Goal: Task Accomplishment & Management: Manage account settings

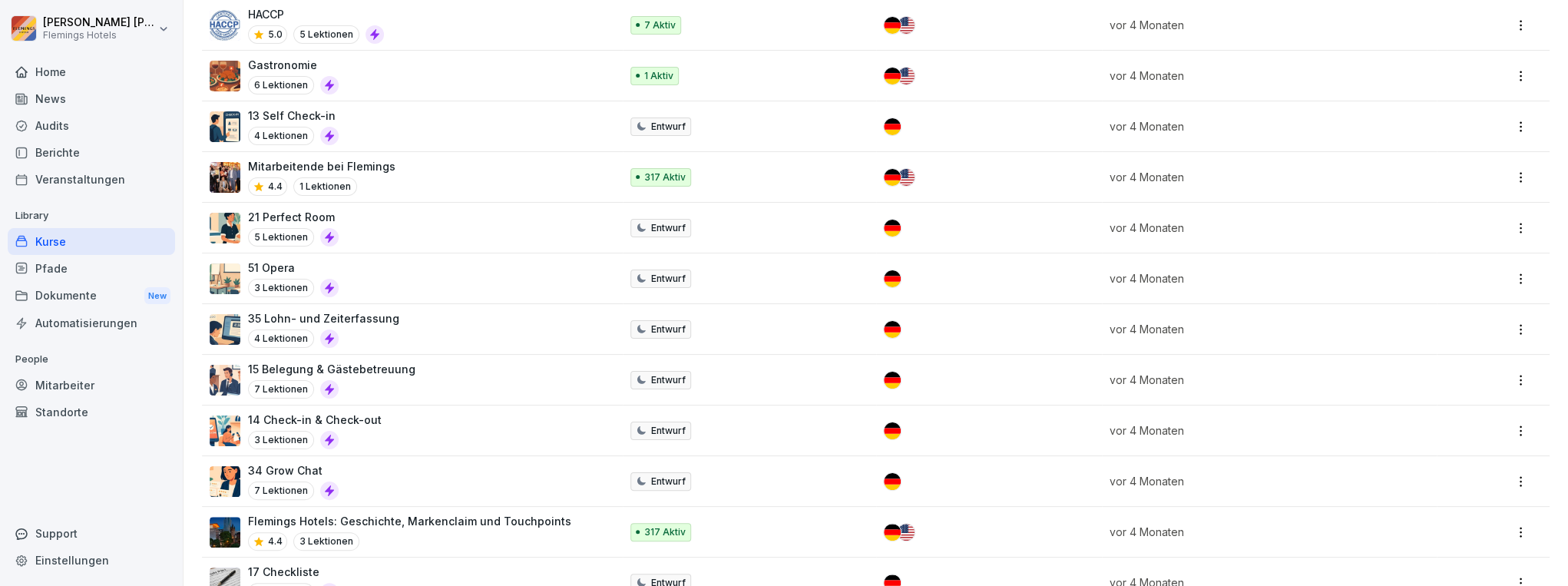
scroll to position [614, 0]
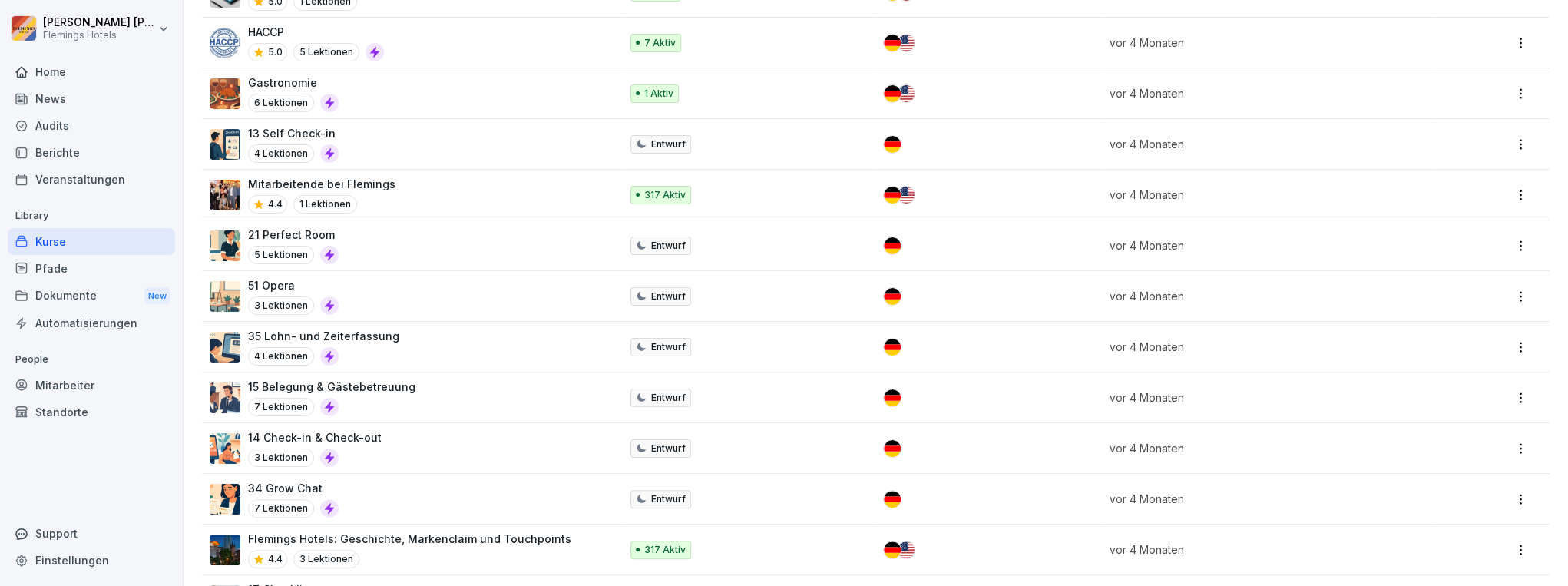
click at [428, 180] on div "Mitarbeitende bei Flemings 4.4 1 Lektionen" at bounding box center [407, 194] width 395 height 38
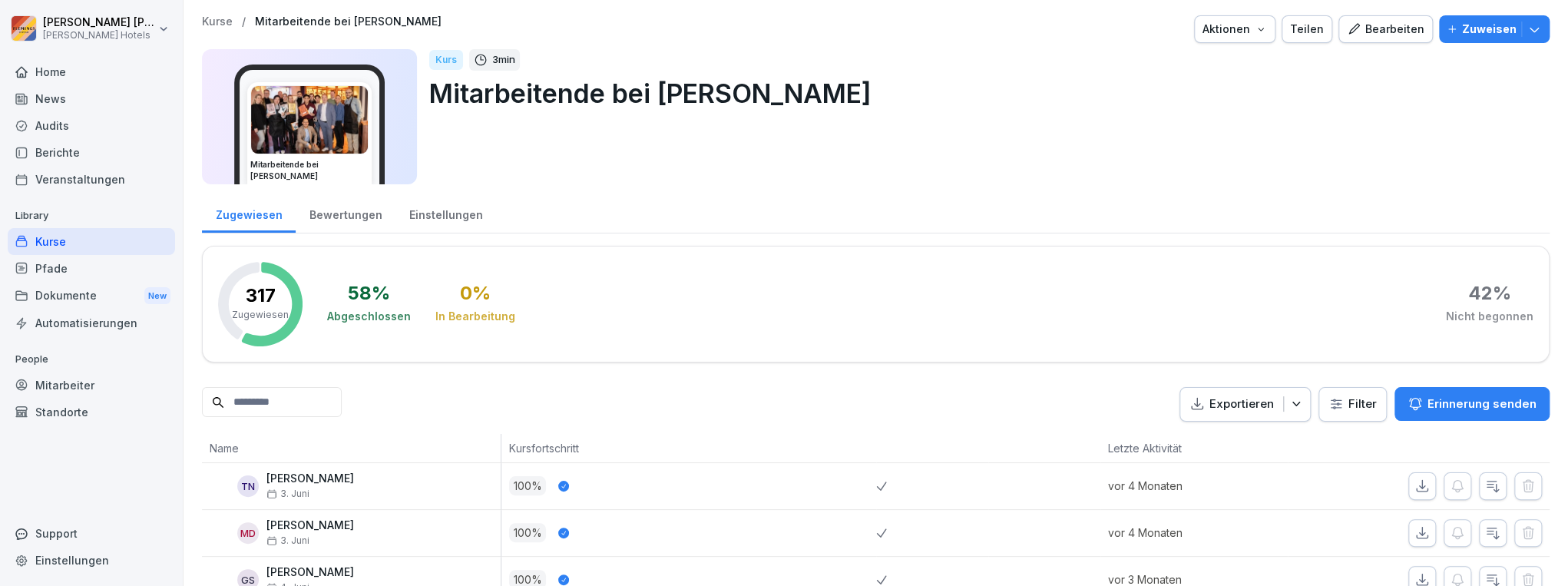
click at [1262, 34] on icon "button" at bounding box center [1260, 29] width 13 height 13
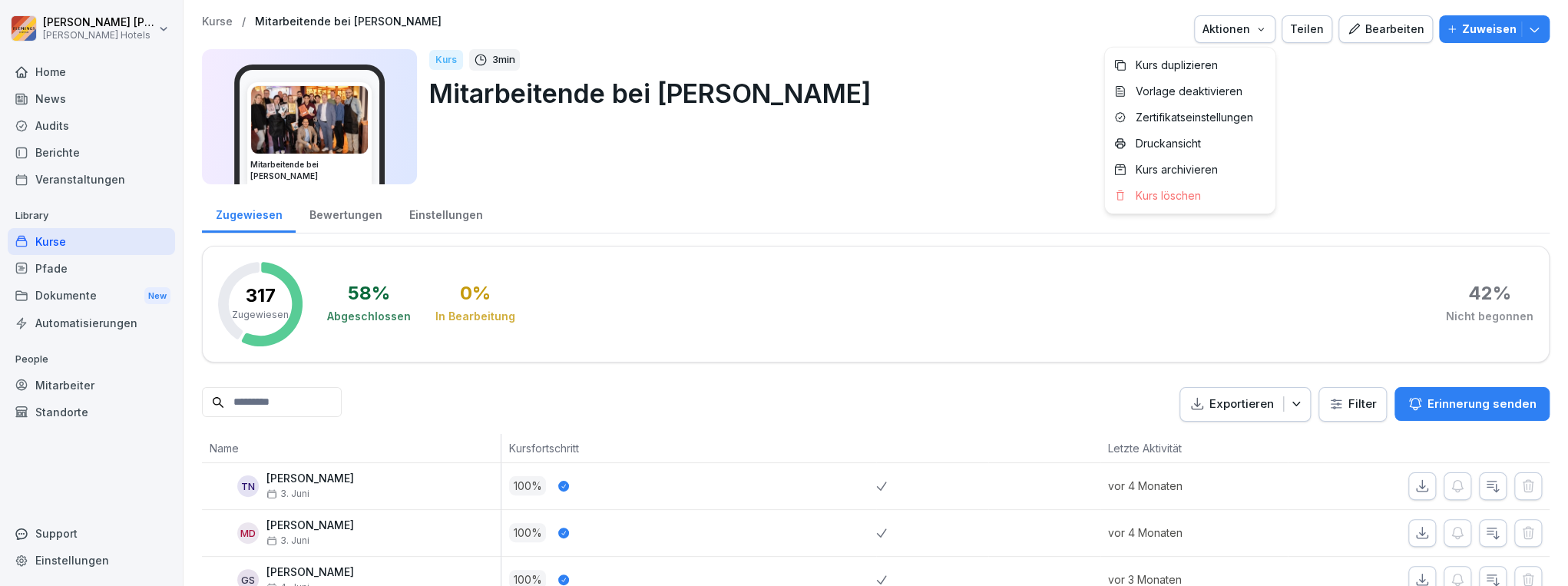
click at [1262, 34] on icon "button" at bounding box center [1260, 29] width 13 height 13
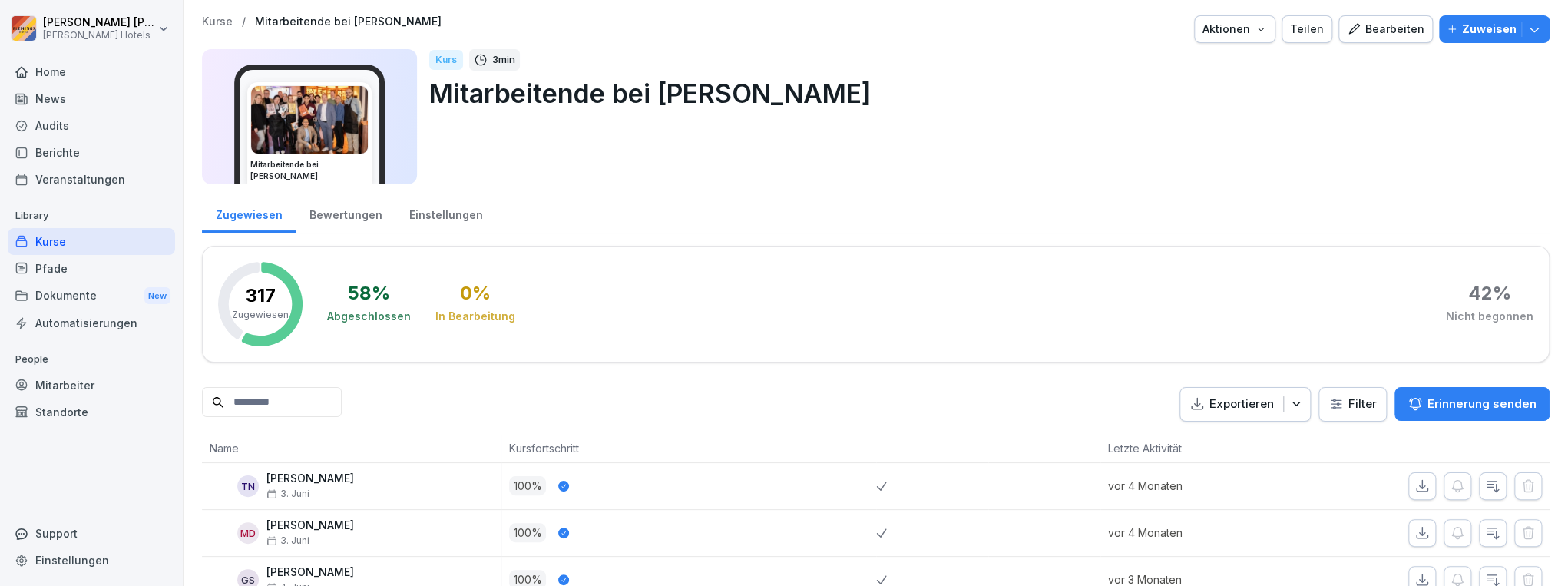
click at [1315, 31] on div "Teilen" at bounding box center [1307, 29] width 34 height 17
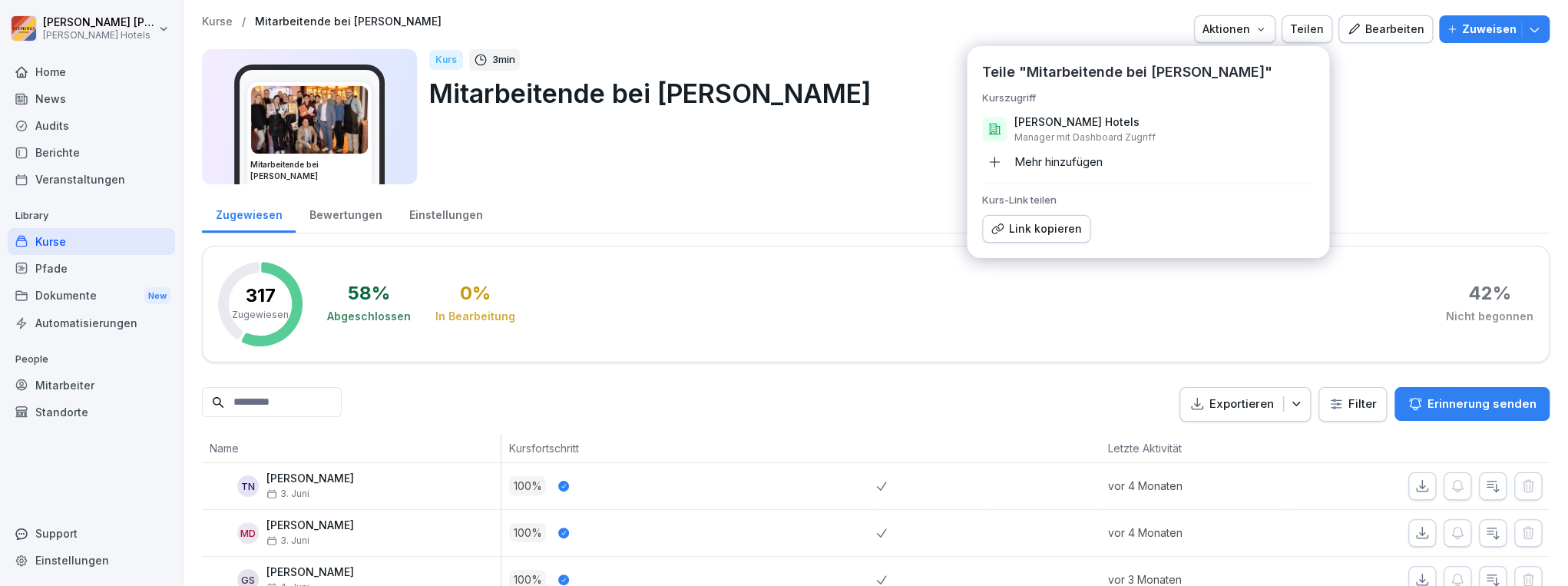
click at [1395, 153] on div "Kurs 3 min Mitarbeitende bei Flemings" at bounding box center [983, 117] width 1108 height 135
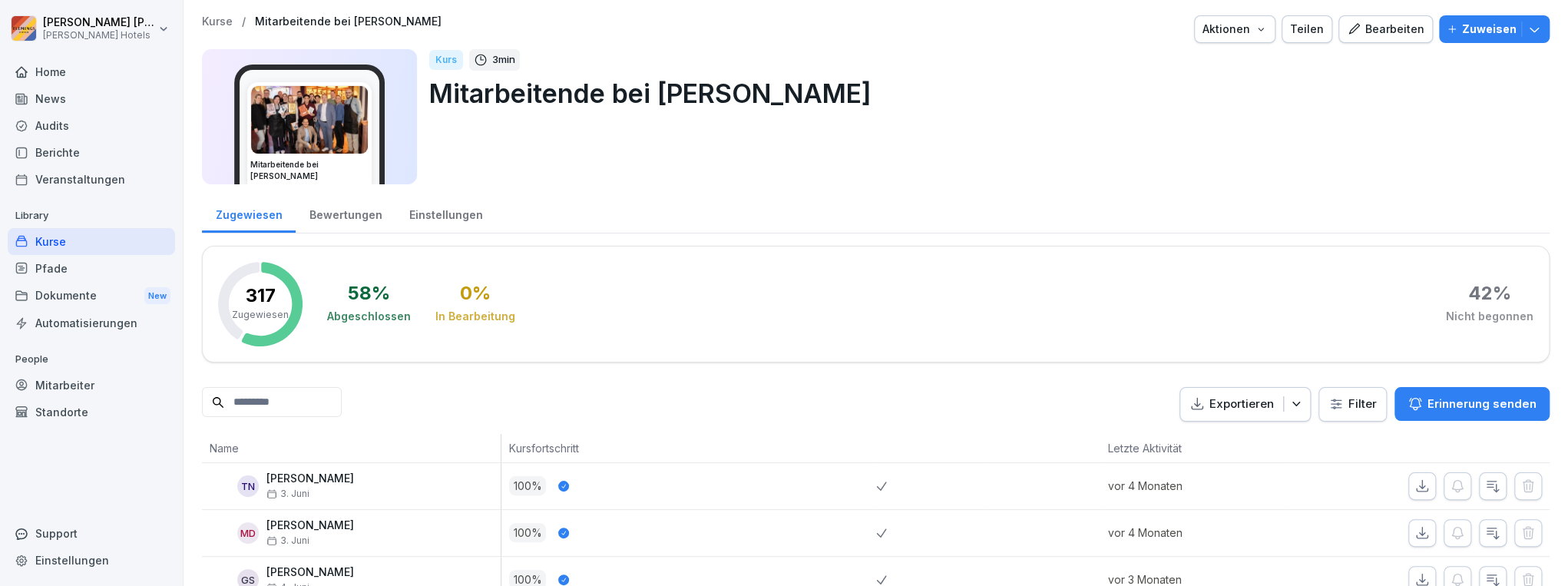
click at [1260, 27] on icon "button" at bounding box center [1260, 29] width 13 height 13
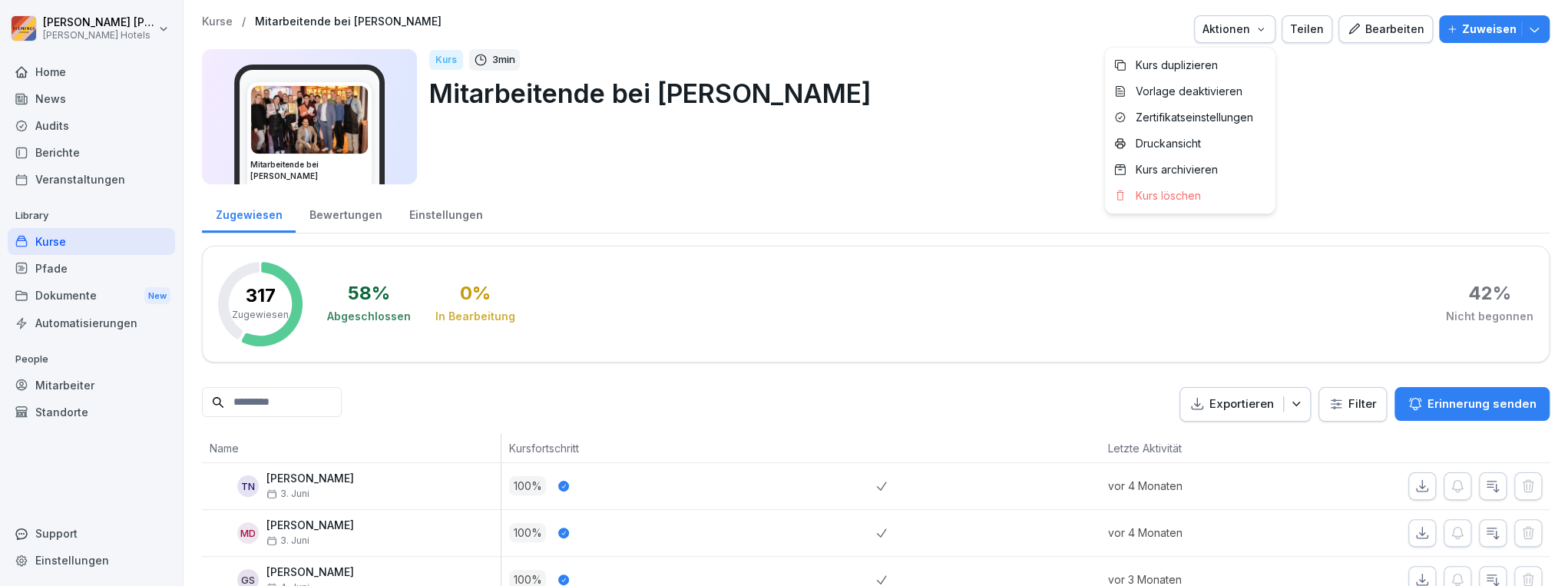
click at [1320, 60] on html "Jennifer HANSEL-RIESE Flemings Hotels Home News Audits Berichte Veranstaltungen…" at bounding box center [784, 293] width 1568 height 586
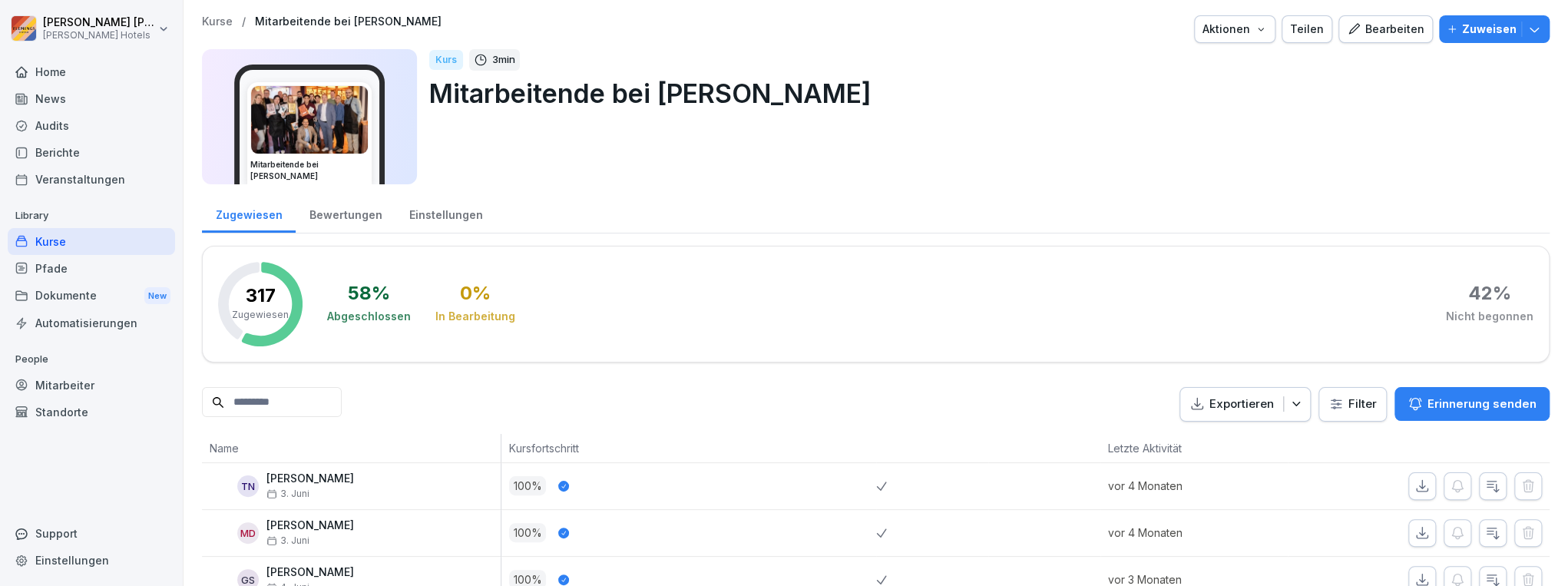
click at [1526, 23] on icon "button" at bounding box center [1534, 29] width 15 height 15
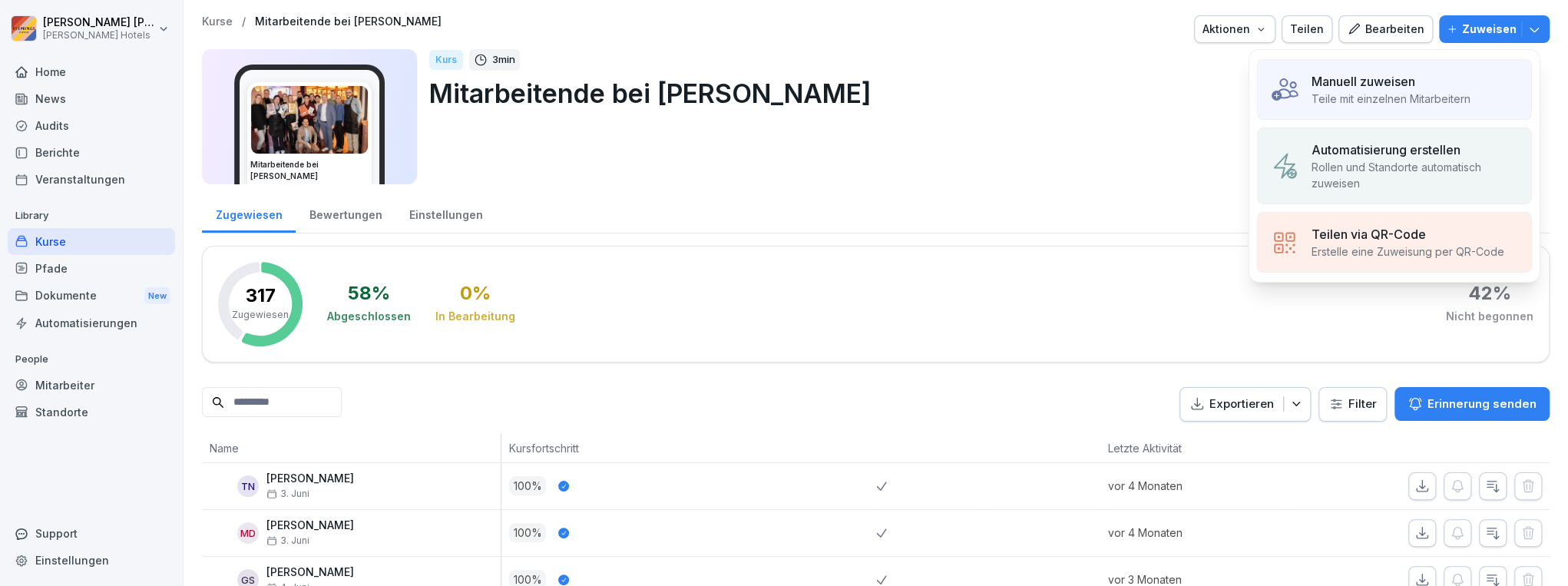
click at [1450, 92] on p "Teile mit einzelnen Mitarbeitern" at bounding box center [1390, 98] width 159 height 16
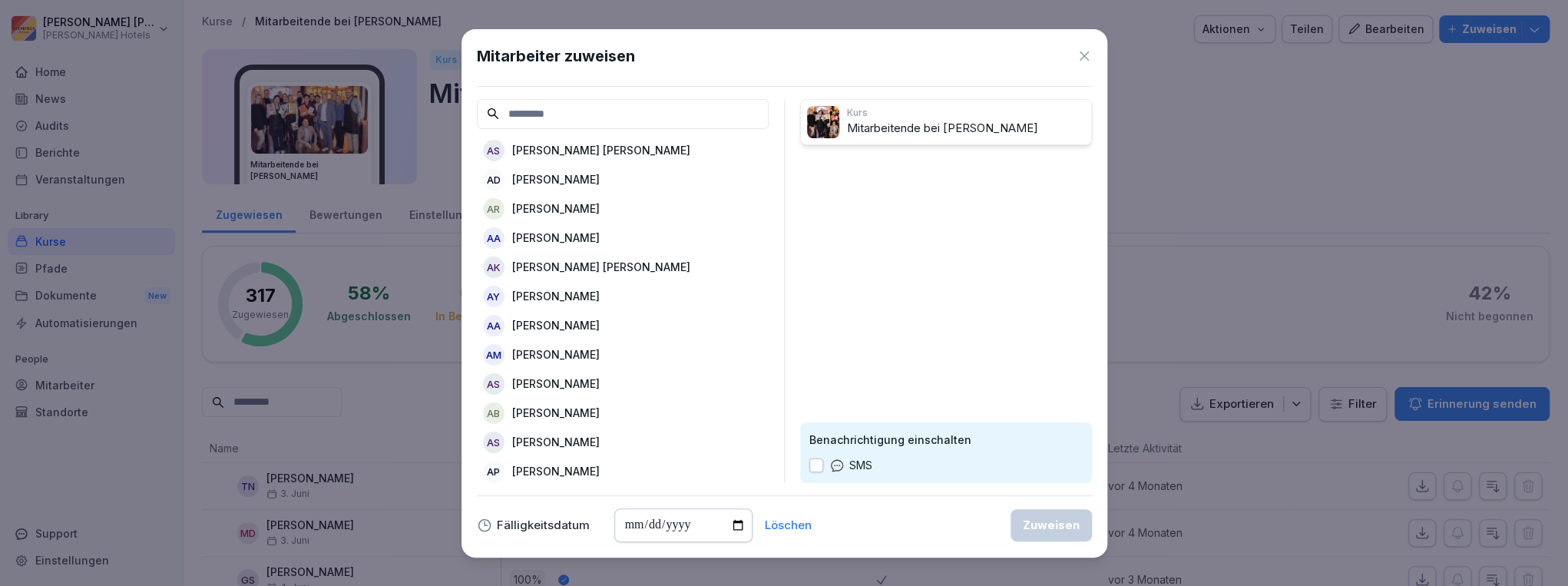
click at [1087, 54] on icon at bounding box center [1085, 56] width 15 height 15
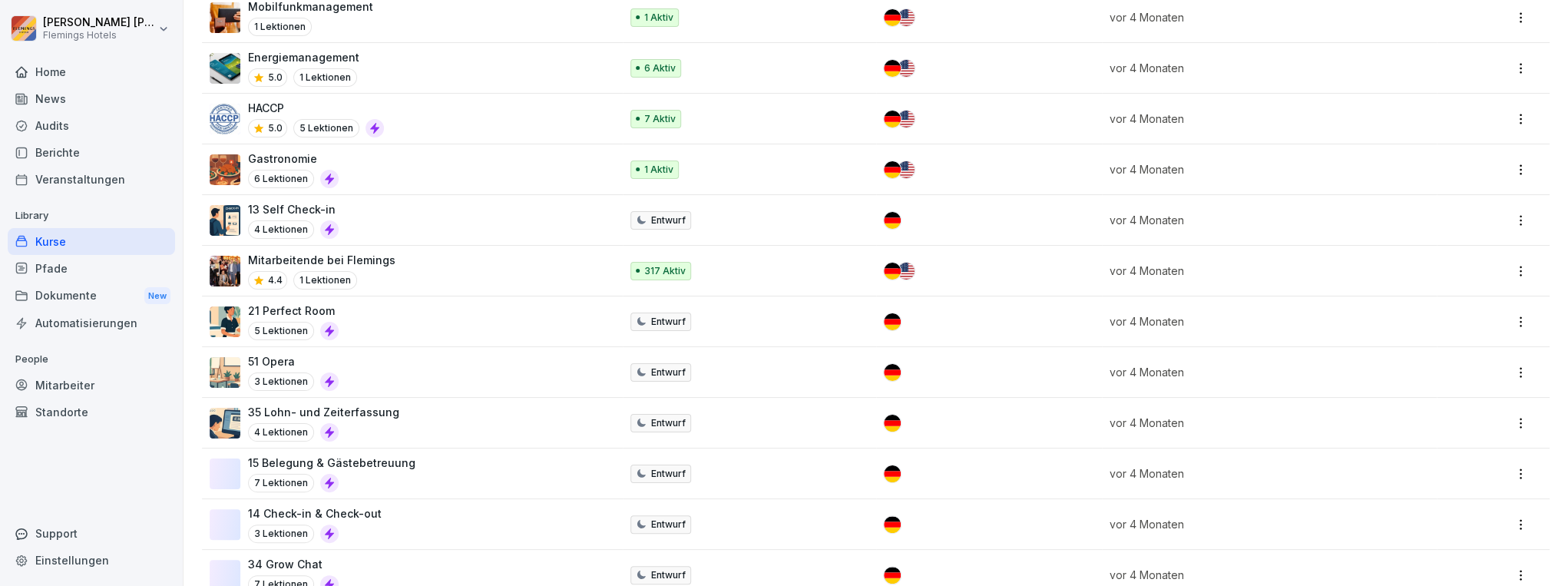
scroll to position [553, 0]
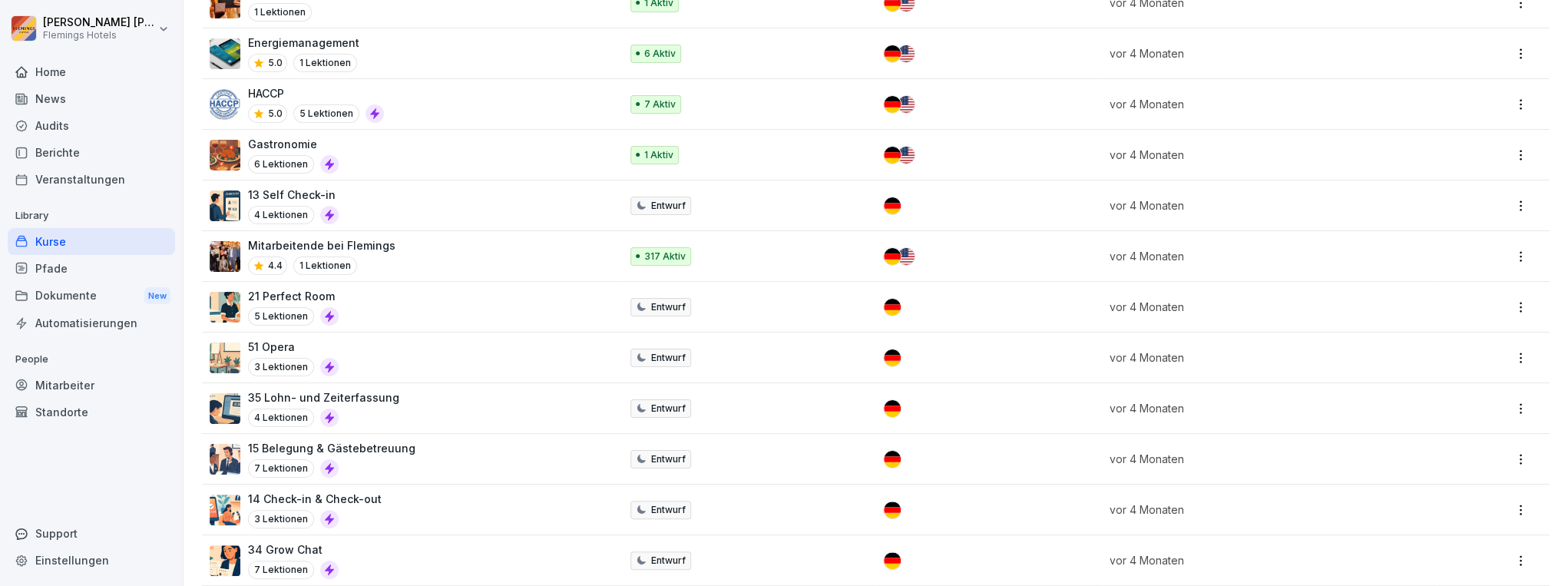
click at [423, 248] on div "Mitarbeitende bei Flemings 4.4 1 Lektionen" at bounding box center [407, 256] width 395 height 38
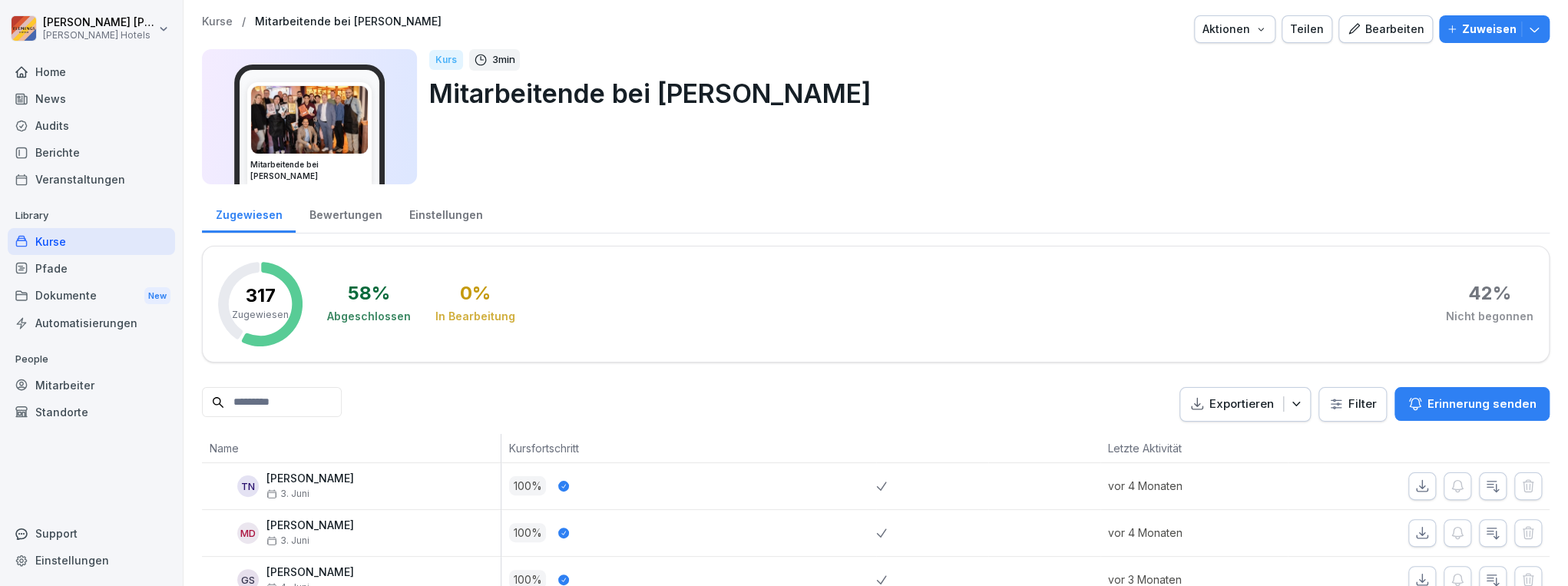
click at [55, 270] on div "Pfade" at bounding box center [91, 268] width 168 height 27
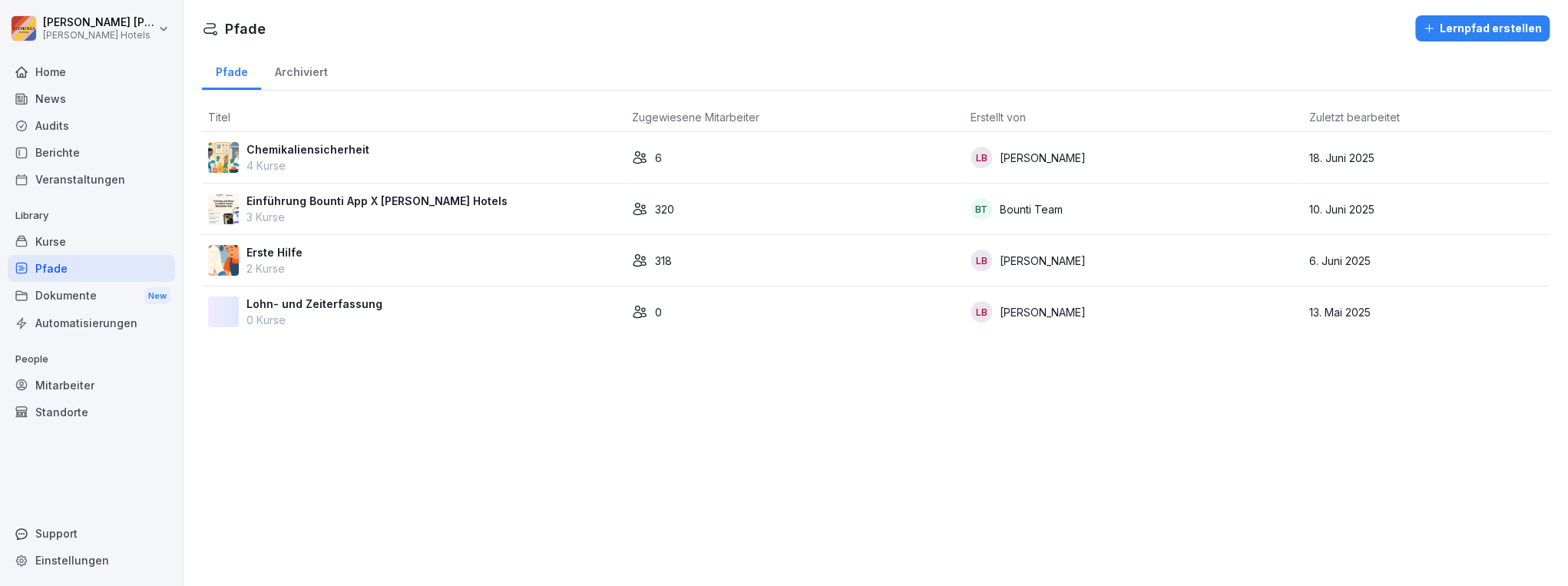
click at [421, 215] on p "3 Kurse" at bounding box center [377, 217] width 261 height 16
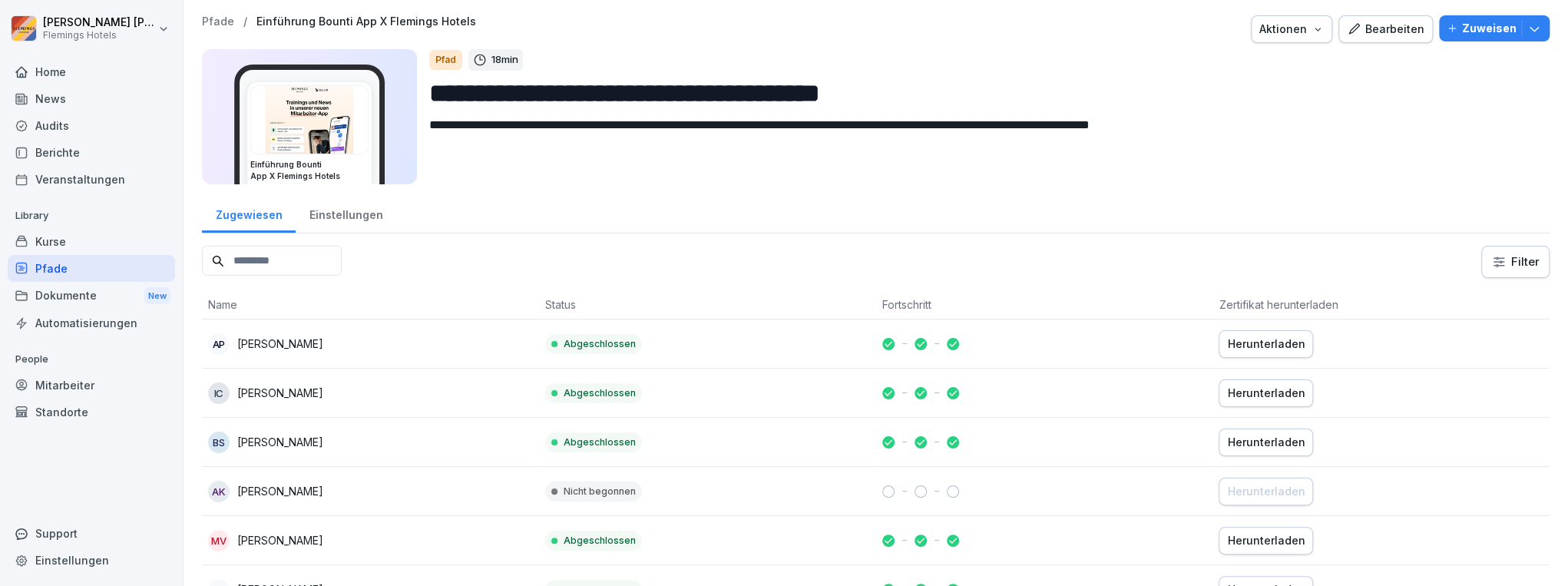
click at [356, 224] on div "Einstellungen" at bounding box center [346, 213] width 101 height 39
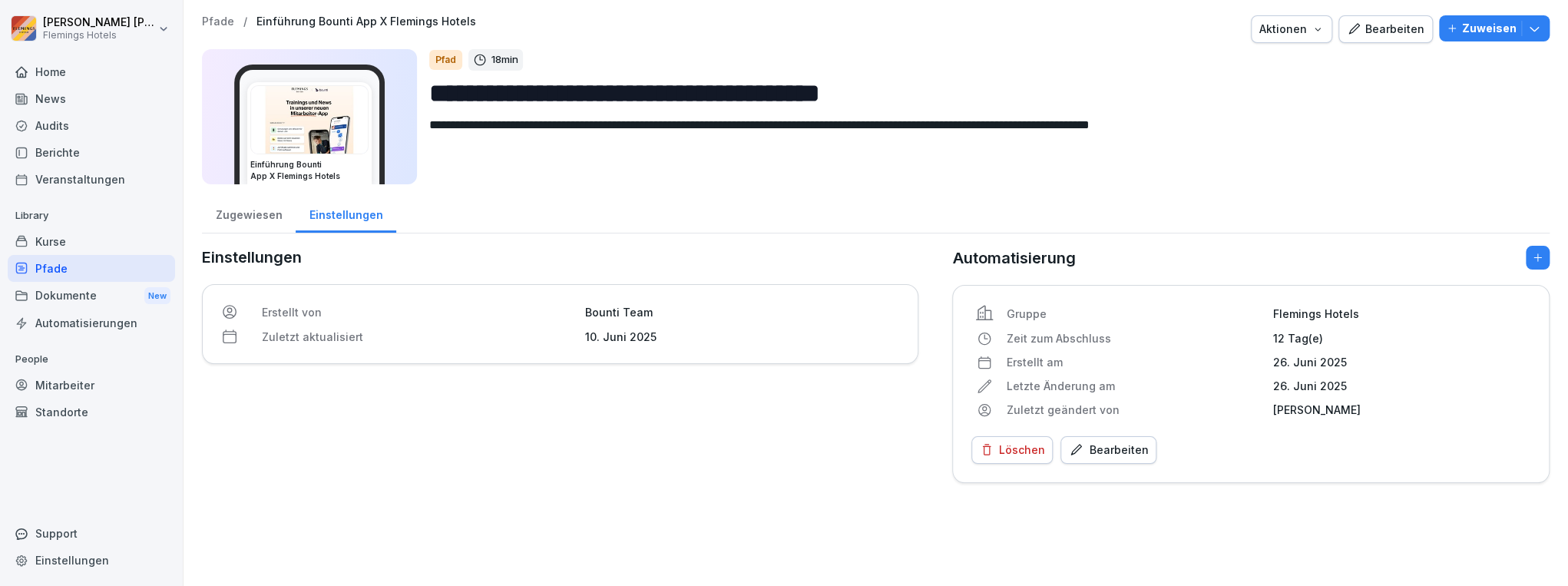
click at [246, 222] on div "Zugewiesen" at bounding box center [248, 213] width 93 height 39
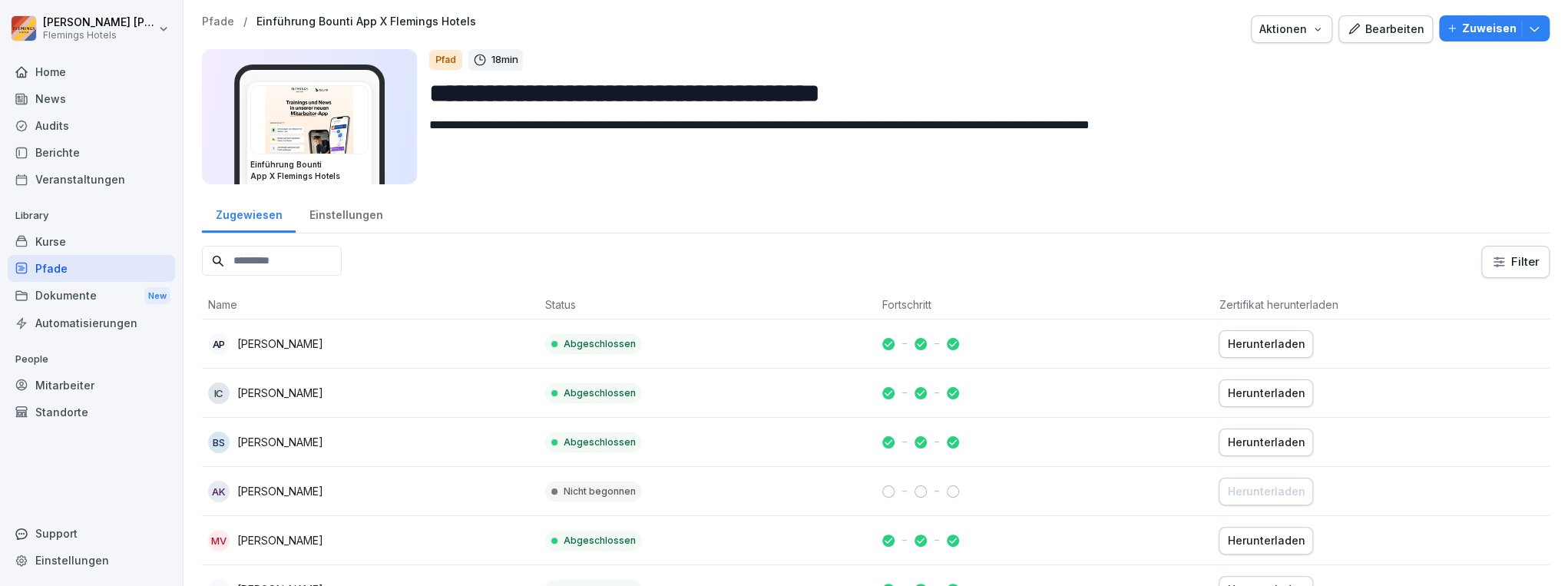
click at [1531, 25] on icon "button" at bounding box center [1534, 28] width 15 height 15
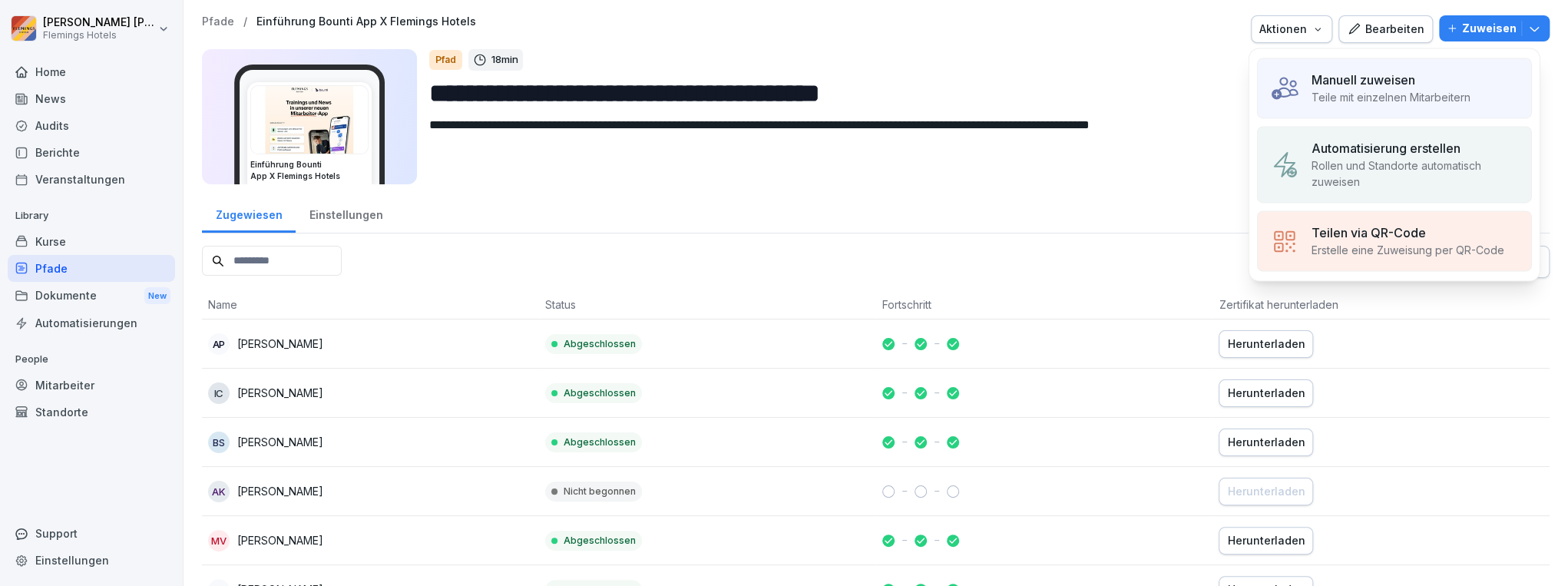
click at [1479, 171] on p "Rollen und Standorte automatisch zuweisen" at bounding box center [1415, 173] width 208 height 33
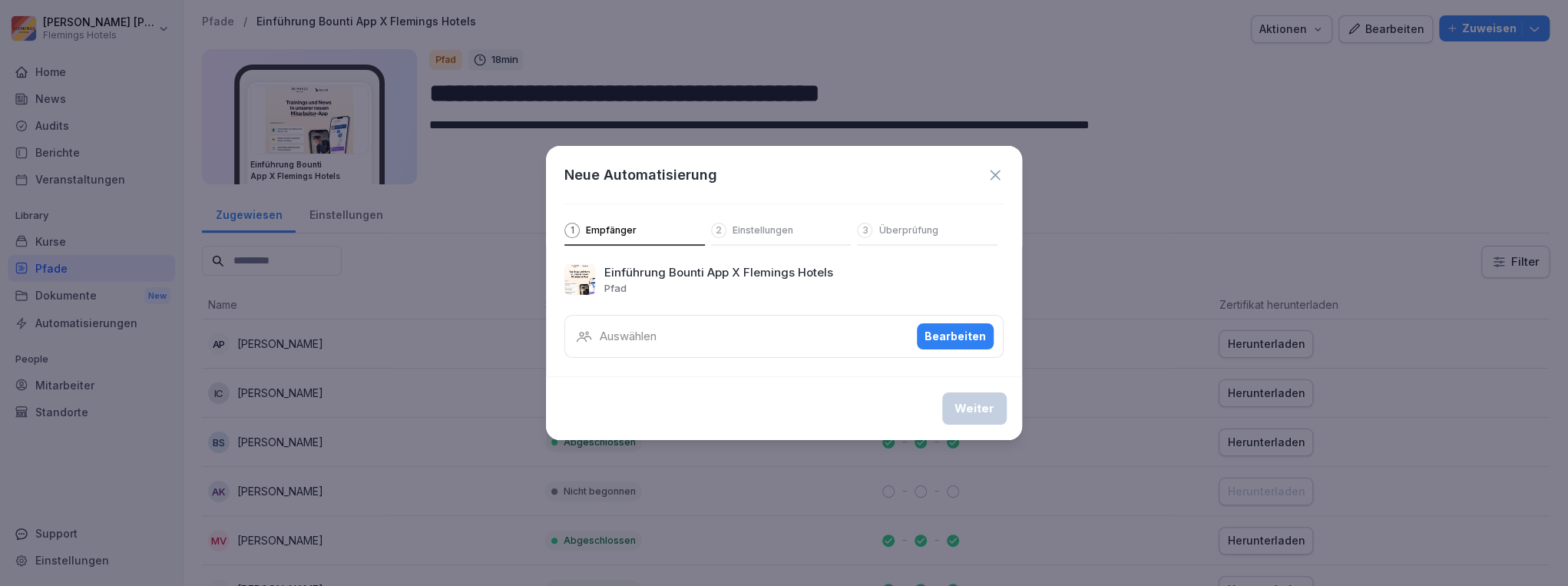
click at [994, 173] on icon at bounding box center [995, 175] width 17 height 17
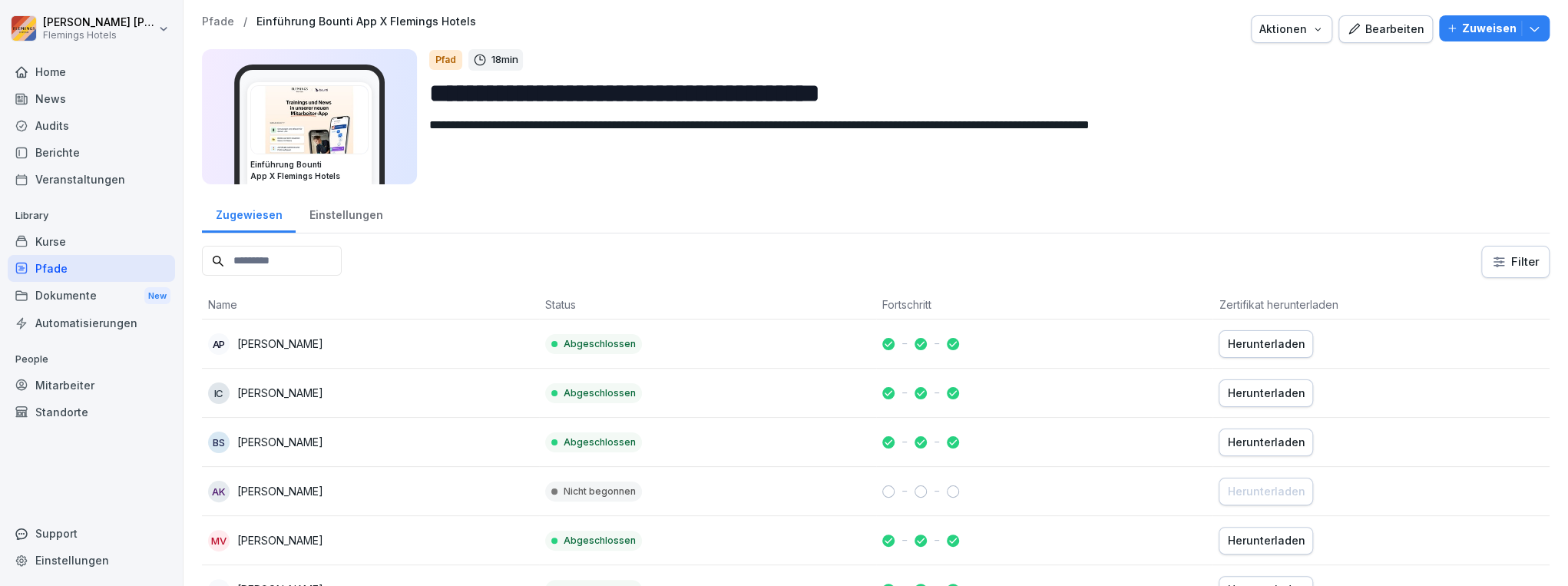
click at [1526, 21] on icon "button" at bounding box center [1534, 28] width 15 height 15
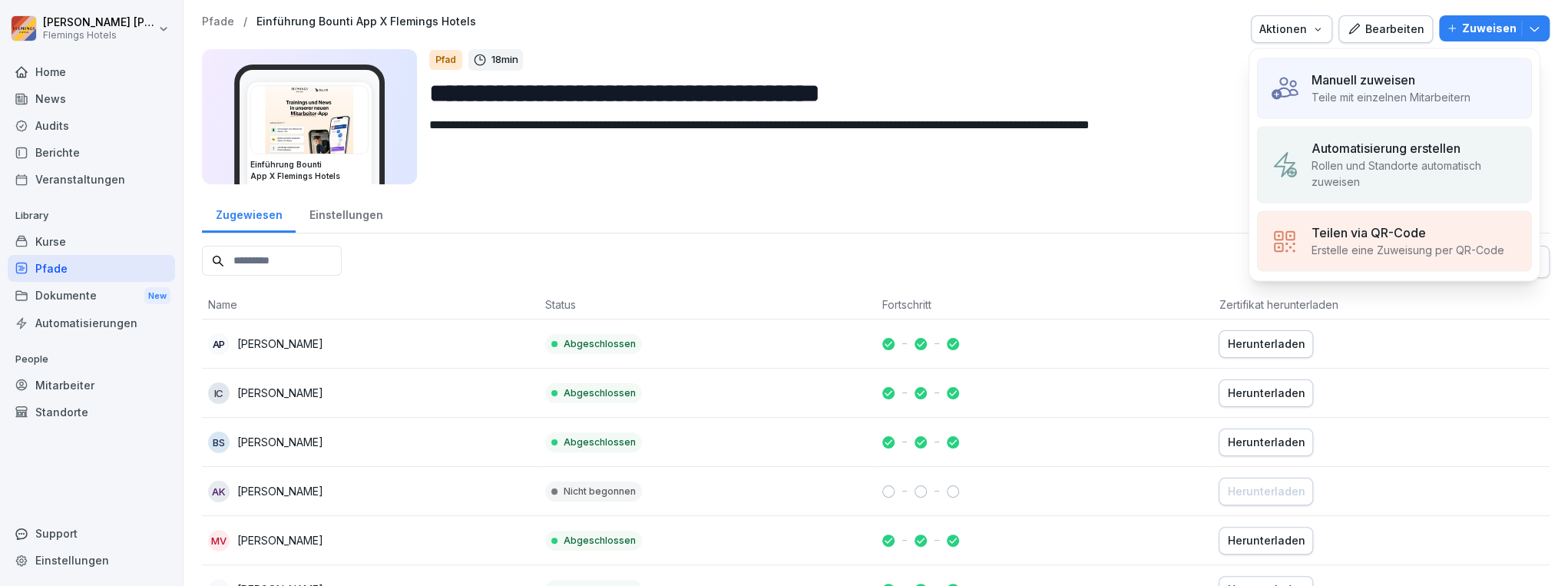
click at [1470, 83] on div "Manuell zuweisen" at bounding box center [1390, 80] width 159 height 18
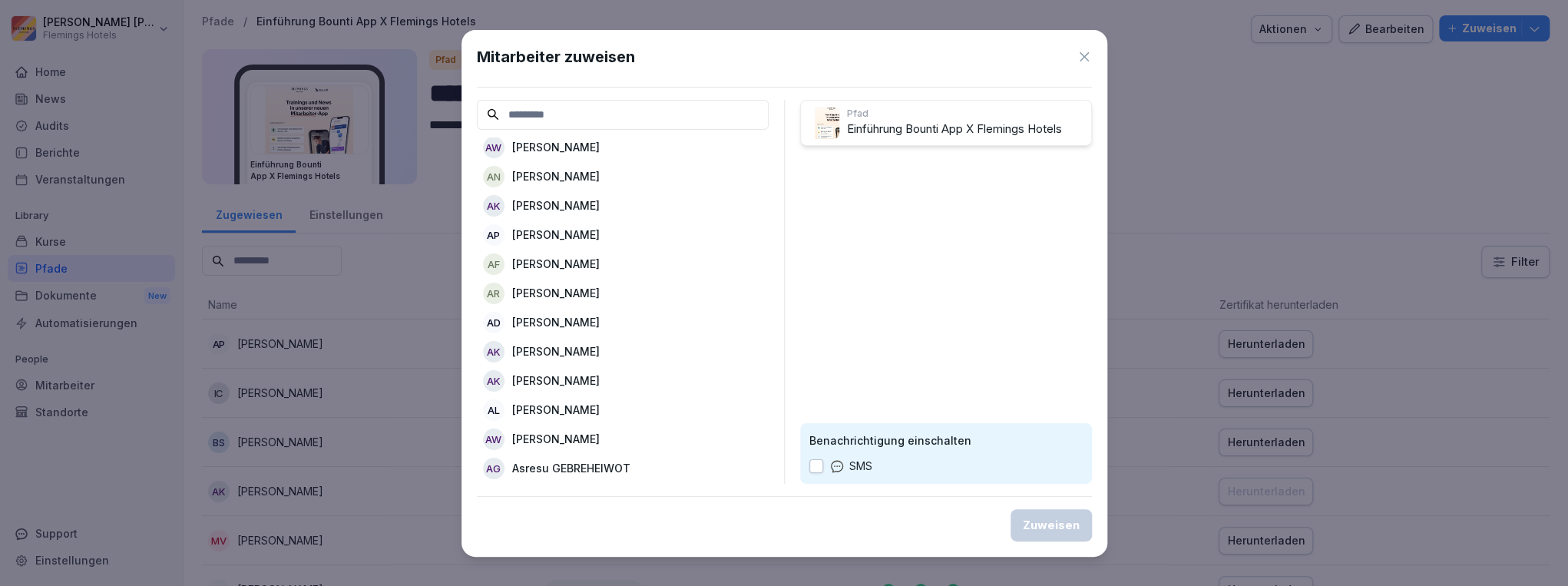
scroll to position [676, 0]
click at [593, 204] on div "AK [PERSON_NAME]" at bounding box center [623, 204] width 292 height 28
click at [1083, 50] on icon at bounding box center [1085, 57] width 15 height 15
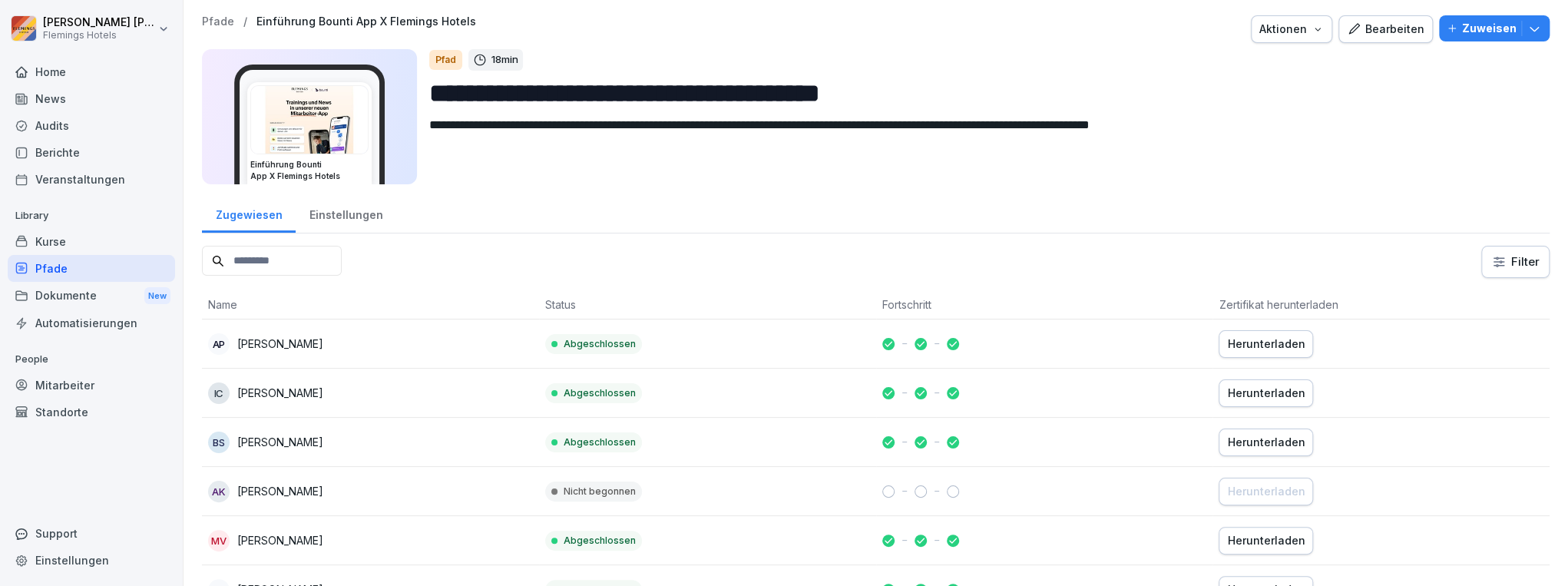
click at [79, 395] on div "Mitarbeiter" at bounding box center [91, 385] width 168 height 27
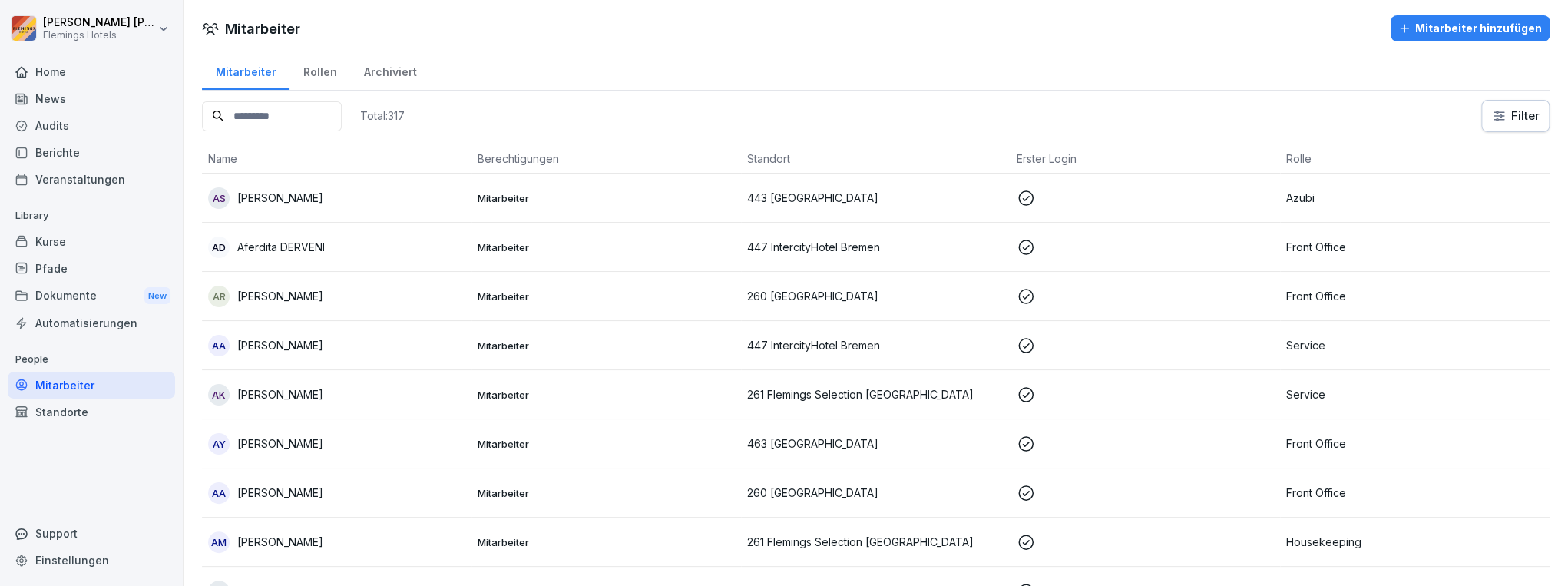
click at [1431, 21] on div "Mitarbeiter hinzufügen" at bounding box center [1470, 28] width 143 height 17
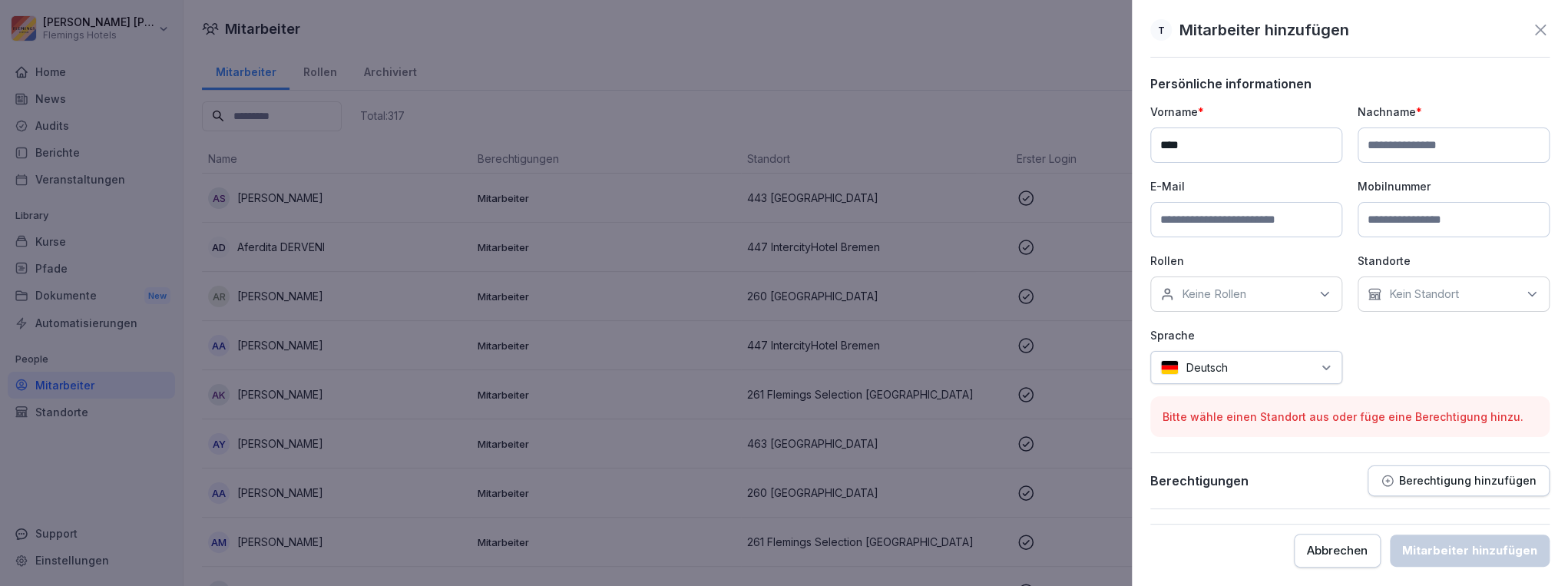
type input "****"
click at [1261, 208] on input at bounding box center [1246, 219] width 192 height 35
click at [1423, 216] on input at bounding box center [1454, 219] width 192 height 35
click at [1272, 289] on div "Keine Rollen" at bounding box center [1246, 294] width 192 height 35
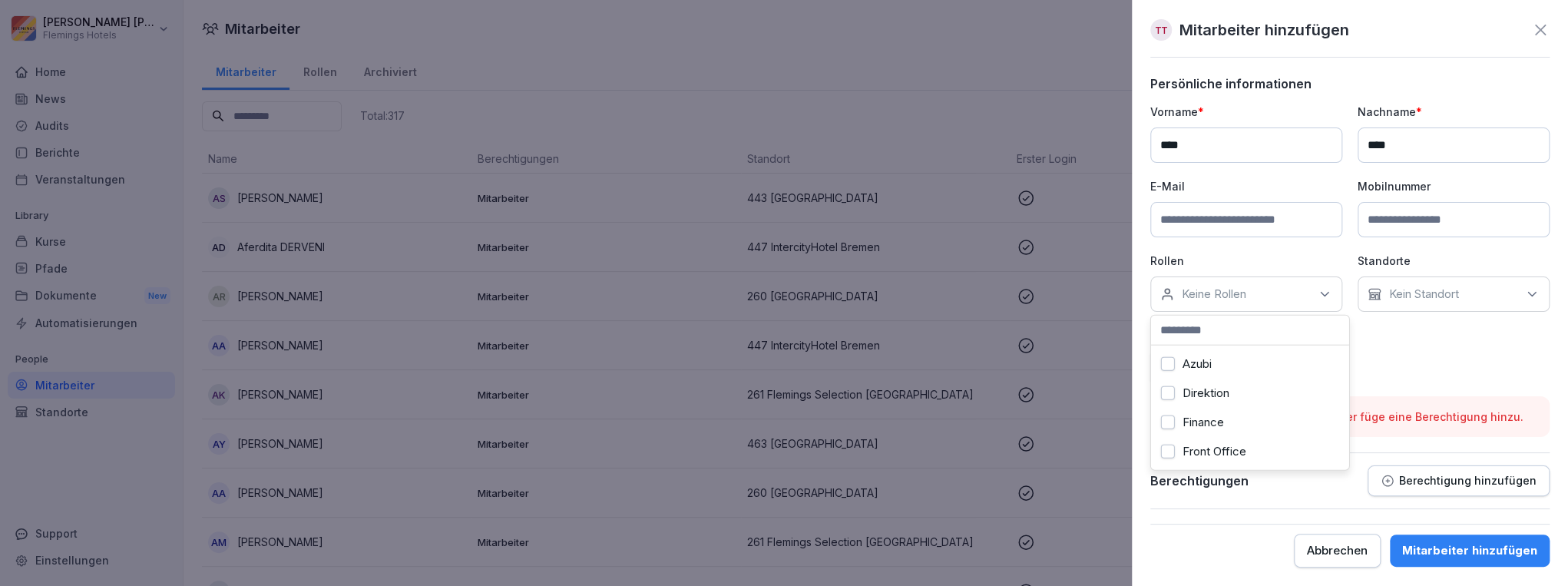
click at [1234, 364] on div "Azubi" at bounding box center [1250, 363] width 190 height 29
click at [1518, 291] on div "Kein Standort" at bounding box center [1454, 294] width 192 height 35
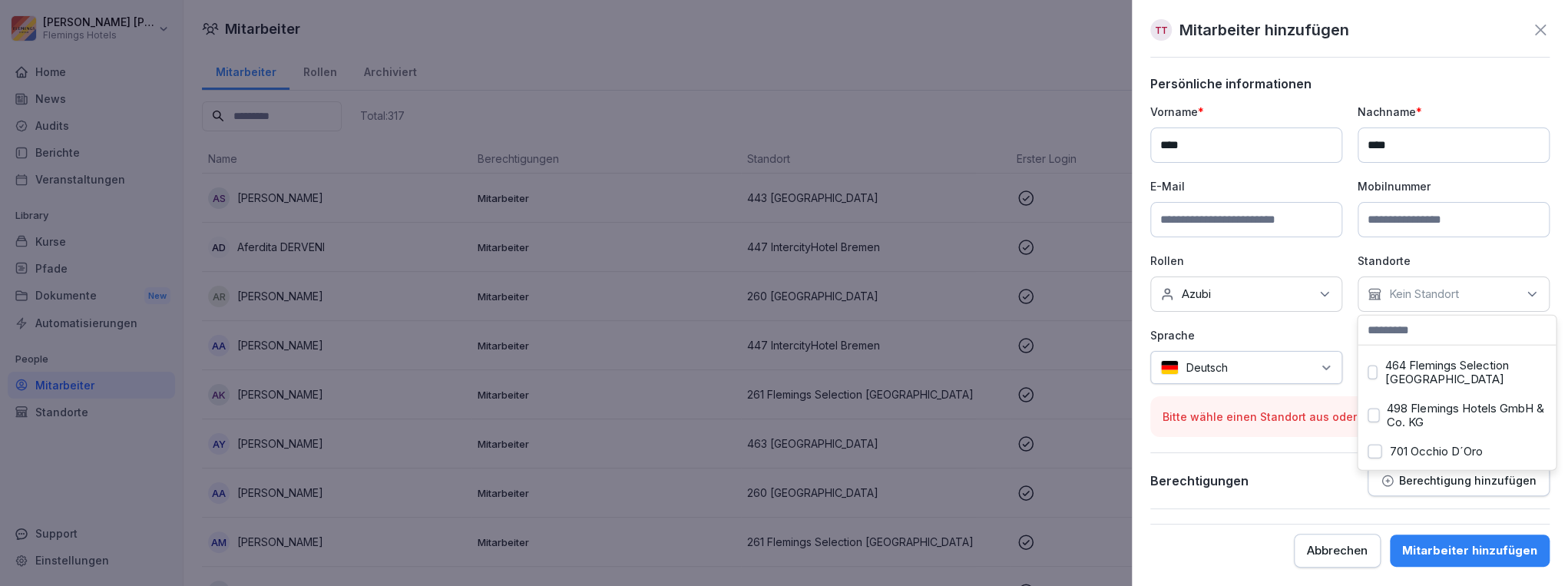
scroll to position [246, 0]
click at [1468, 412] on label "498 Flemings Hotels GmbH & Co. KG" at bounding box center [1466, 415] width 159 height 28
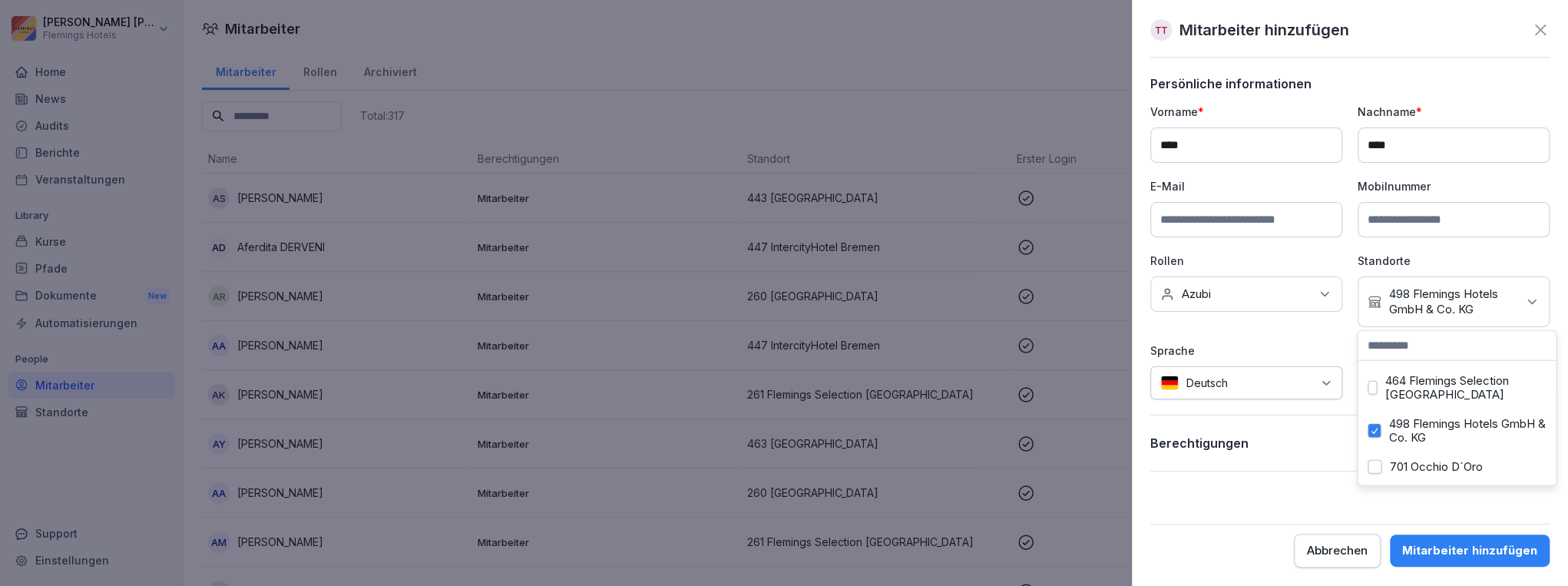
click at [1332, 450] on div "Berechtigungen Berechtigung hinzufügen" at bounding box center [1350, 443] width 399 height 31
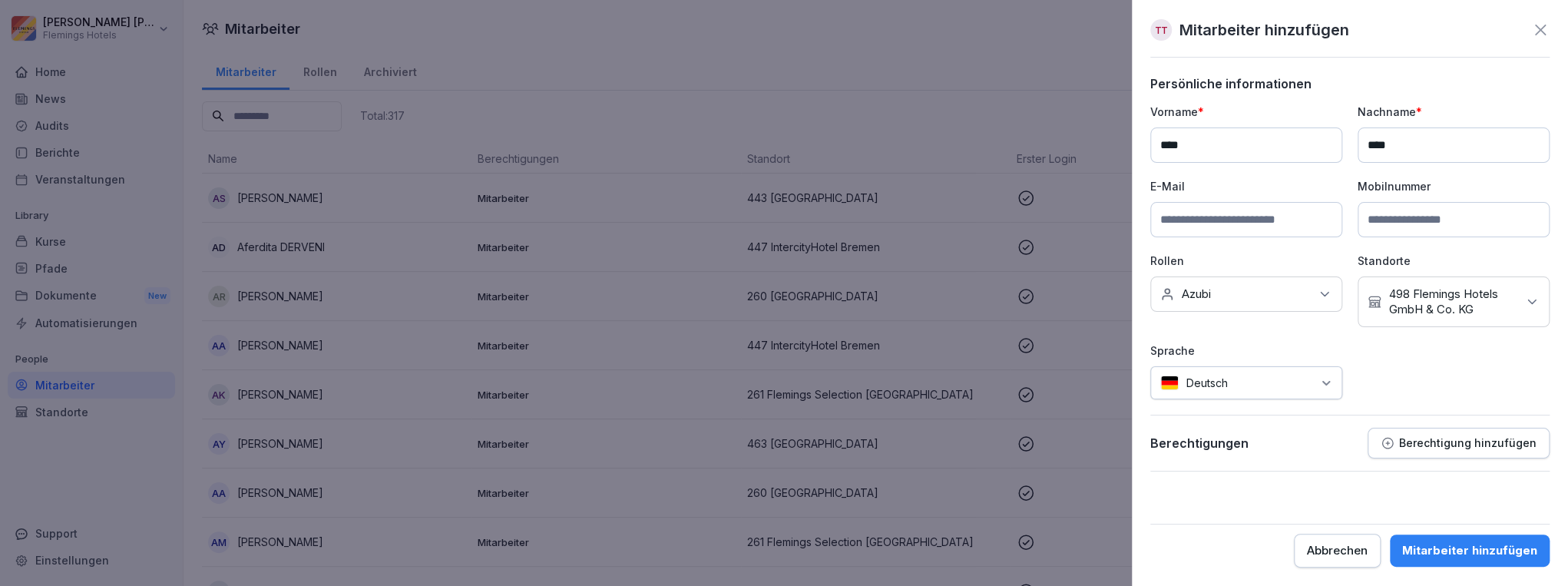
click at [1291, 225] on input at bounding box center [1246, 219] width 192 height 35
click at [1480, 545] on div "Mitarbeiter hinzufügen" at bounding box center [1470, 550] width 135 height 17
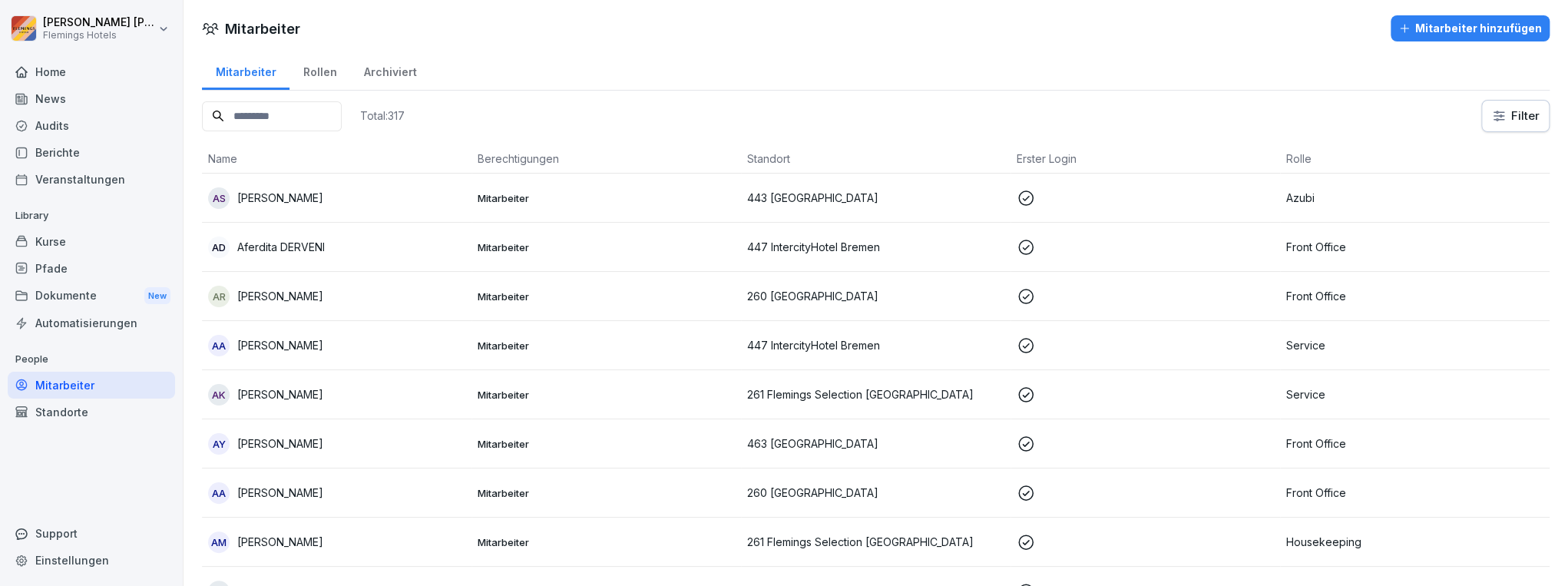
click at [86, 264] on div "Pfade" at bounding box center [91, 268] width 168 height 27
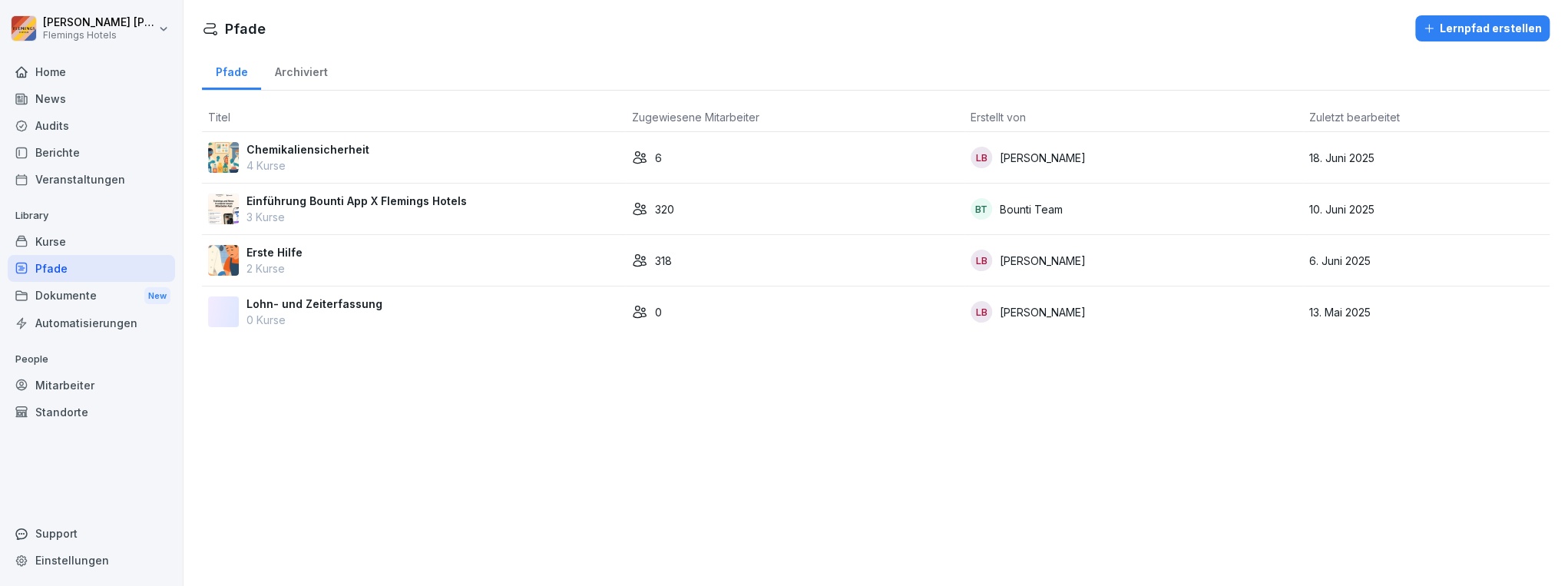
click at [89, 243] on div "Kurse" at bounding box center [91, 242] width 168 height 27
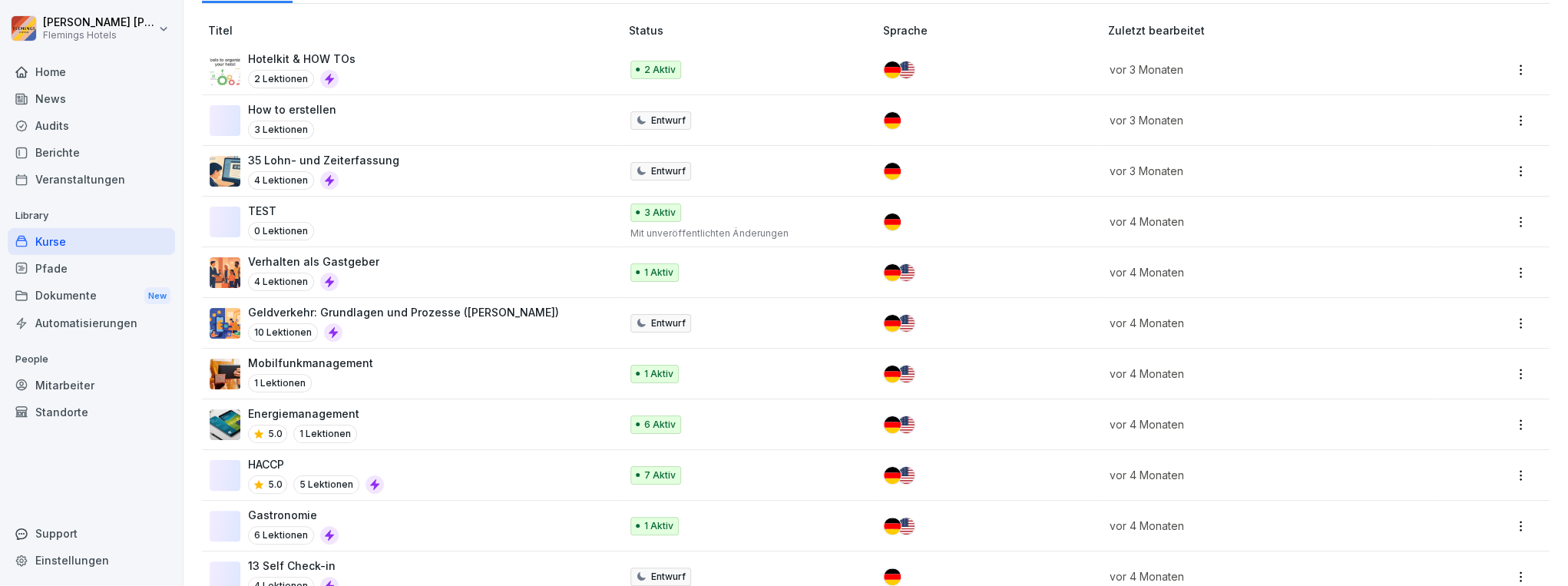
scroll to position [246, 0]
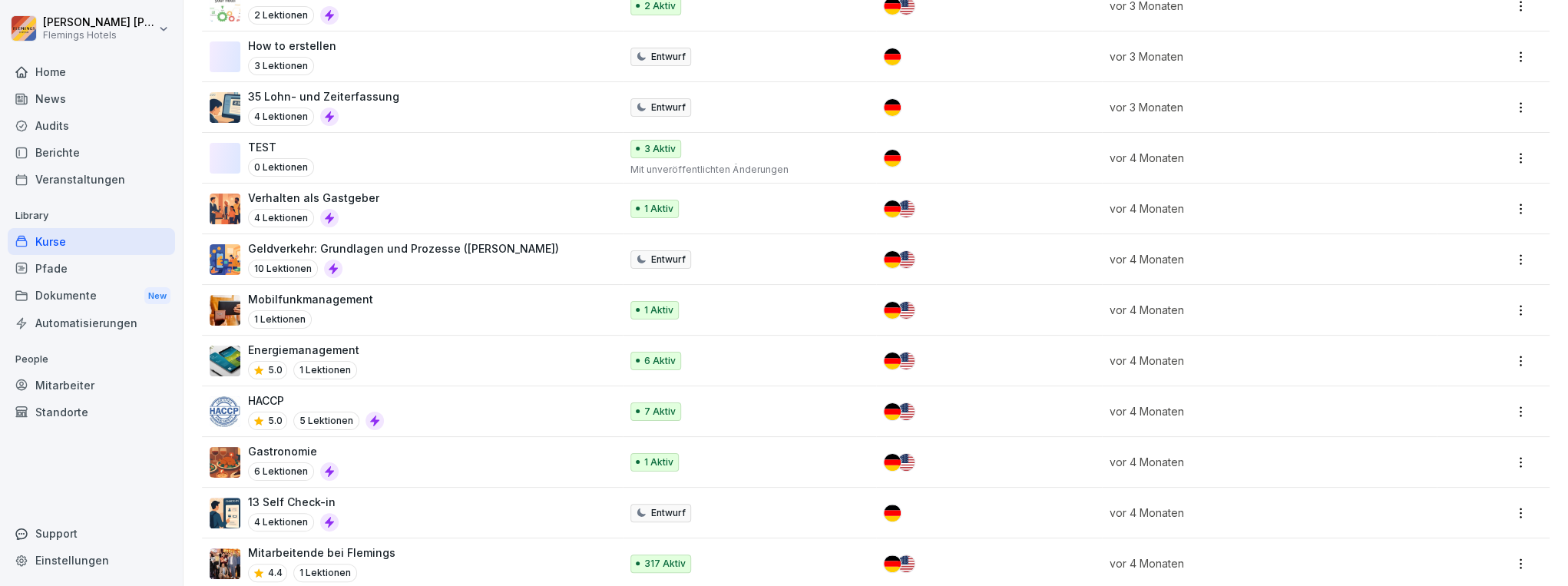
click at [424, 562] on div "Mitarbeitende bei Flemings 4.4 1 Lektionen" at bounding box center [407, 563] width 395 height 38
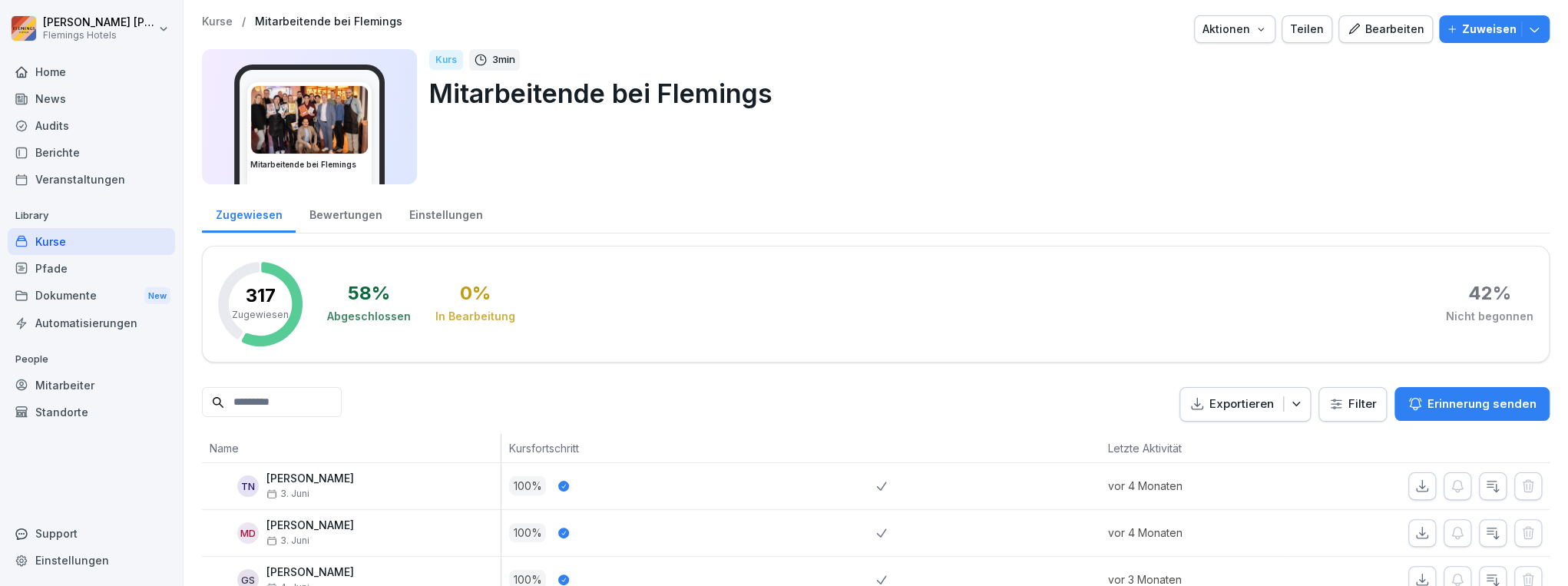
click at [283, 298] on div "317 Zugewiesen" at bounding box center [260, 304] width 57 height 35
click at [66, 385] on div "Mitarbeiter" at bounding box center [91, 385] width 168 height 27
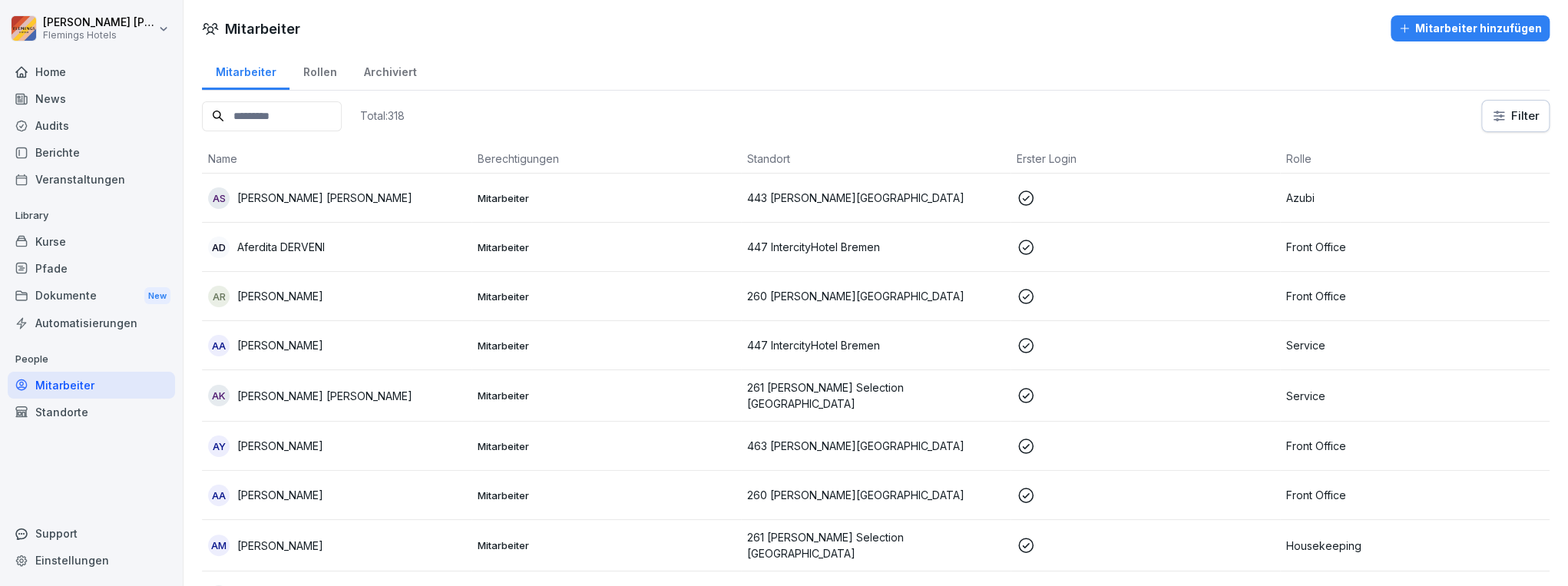
click at [311, 115] on input at bounding box center [272, 117] width 140 height 30
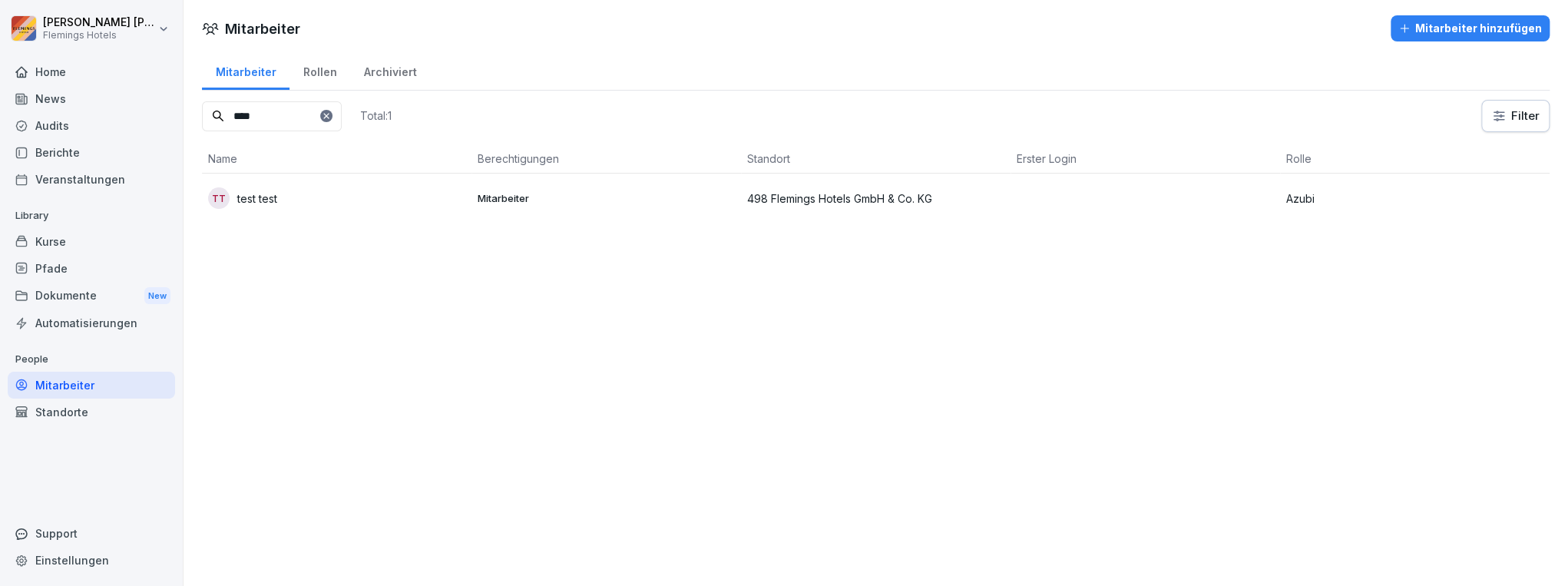
type input "****"
click at [440, 190] on div "tt test test" at bounding box center [337, 198] width 258 height 22
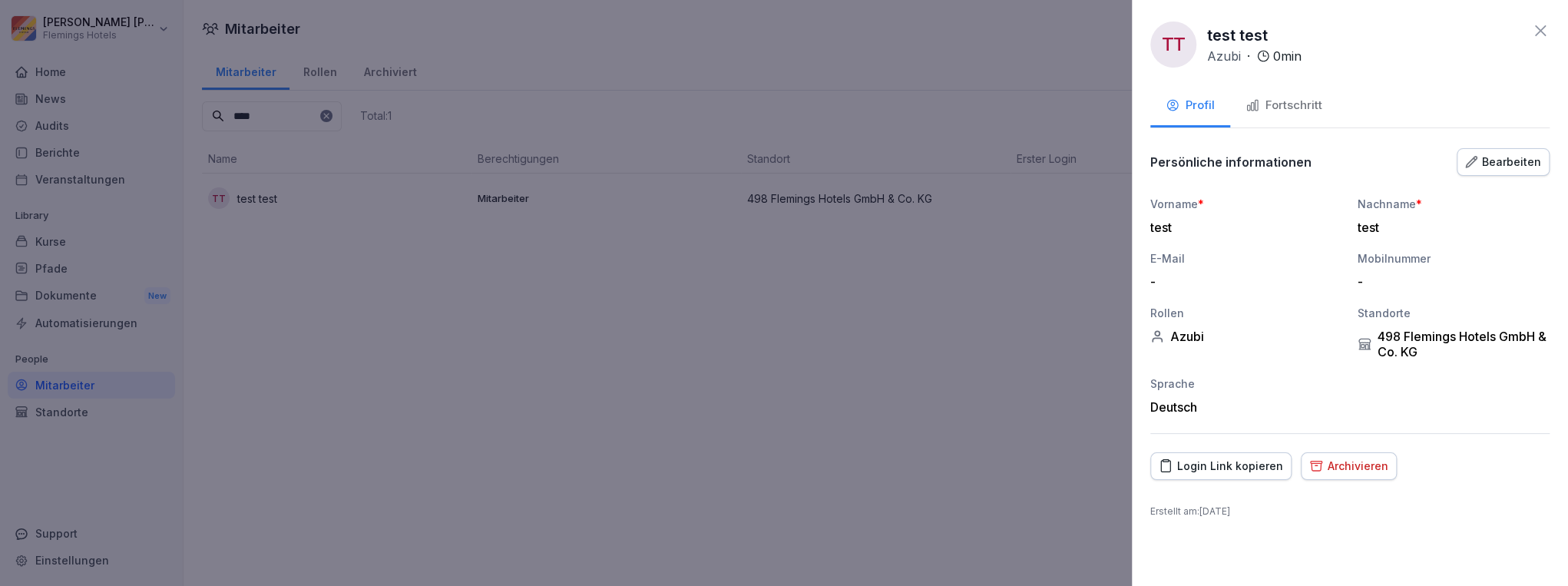
click at [1364, 467] on div "Archivieren" at bounding box center [1349, 466] width 79 height 17
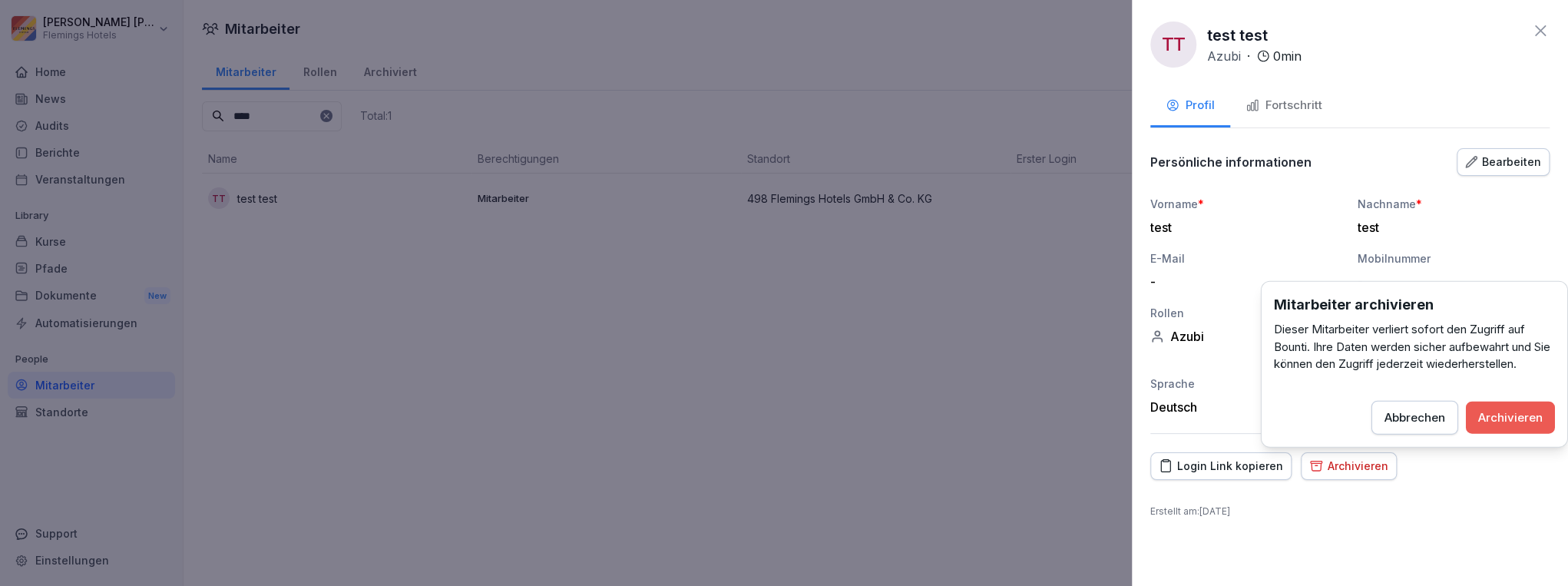
click at [1547, 410] on button "Archivieren" at bounding box center [1510, 417] width 89 height 33
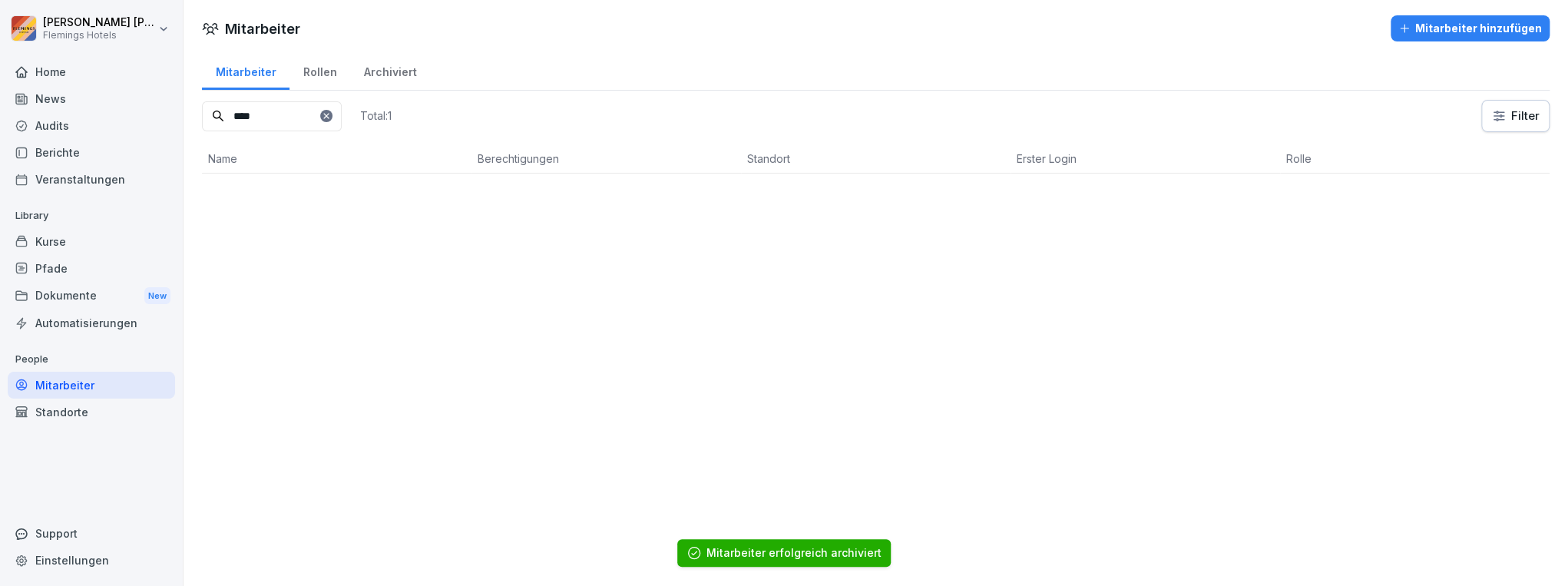
click at [94, 61] on div "Home" at bounding box center [91, 72] width 168 height 27
